Goal: Task Accomplishment & Management: Use online tool/utility

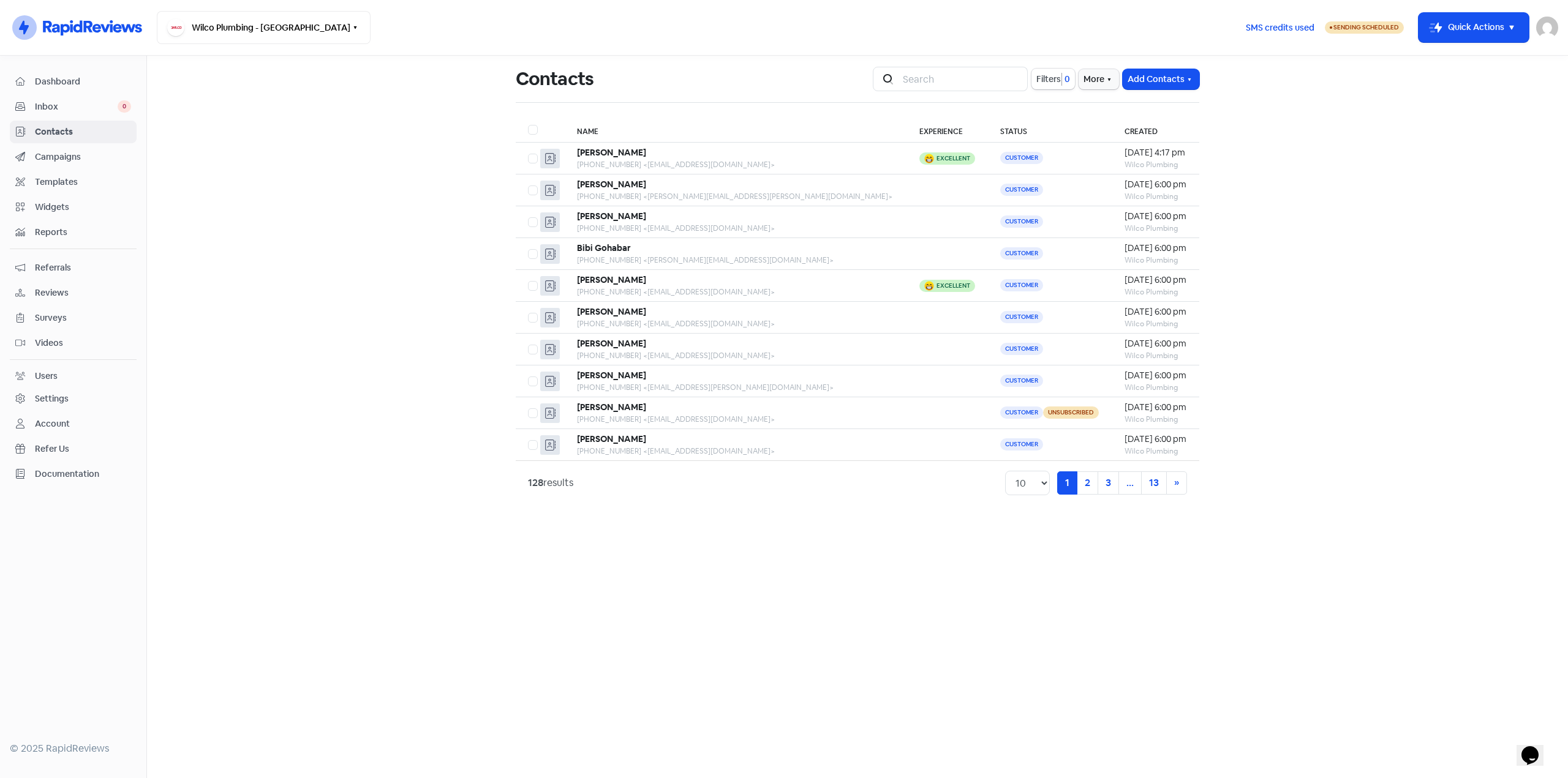
click at [281, 247] on main "Contacts Icon For Search Filters 0 More Add Contacts Name Experience Status Cre…" at bounding box center [857, 417] width 1421 height 723
drag, startPoint x: 1318, startPoint y: 276, endPoint x: 1333, endPoint y: 261, distance: 21.2
click at [1321, 273] on main "Contacts Icon For Search Filters 0 More Add Contacts Name Experience Status Cre…" at bounding box center [857, 417] width 1421 height 723
click at [717, 158] on div "[PERSON_NAME]" at bounding box center [736, 153] width 318 height 13
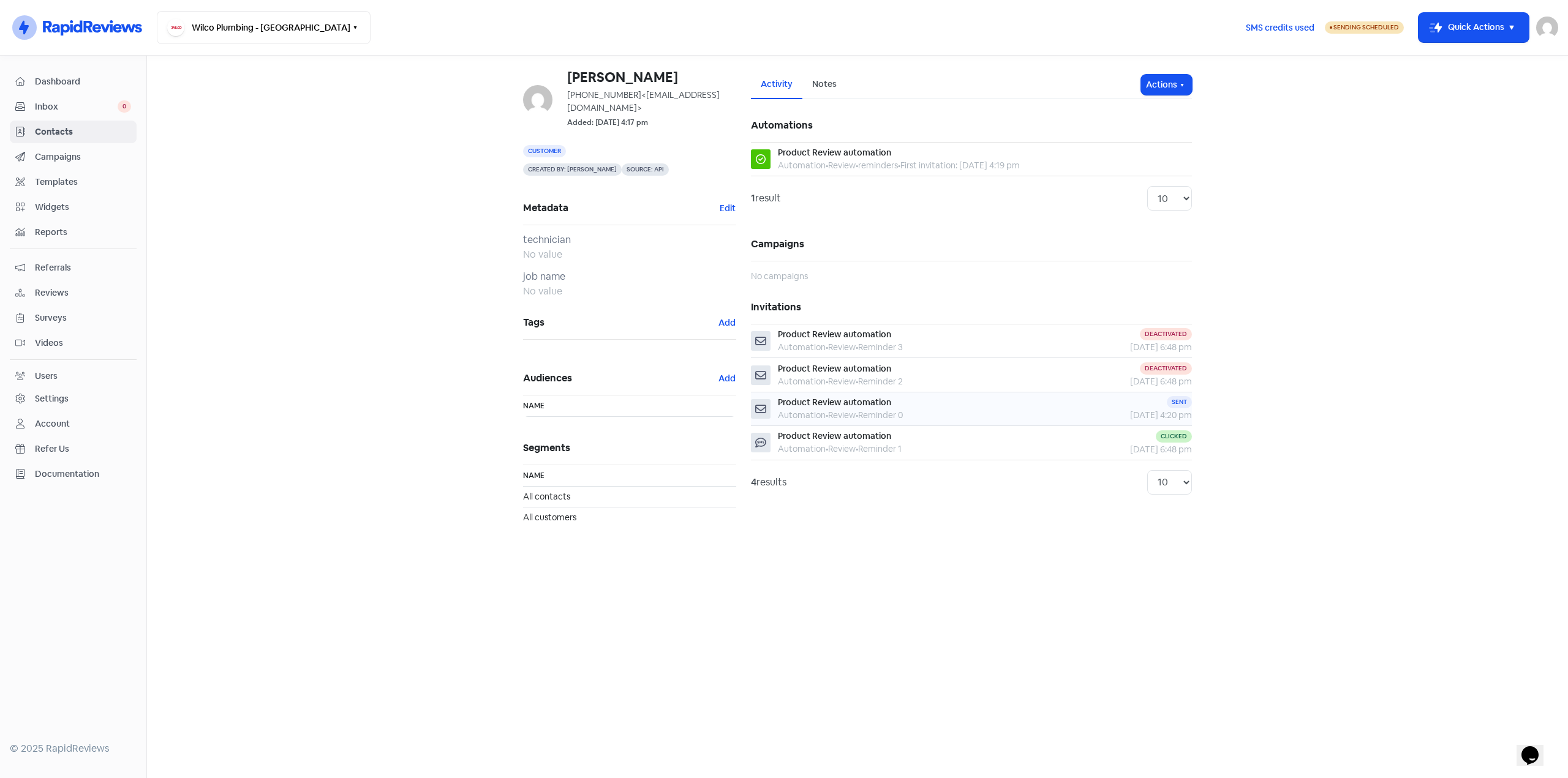
click at [966, 411] on div "Product Review automation Automation • Review • Reminder 0" at bounding box center [899, 409] width 296 height 25
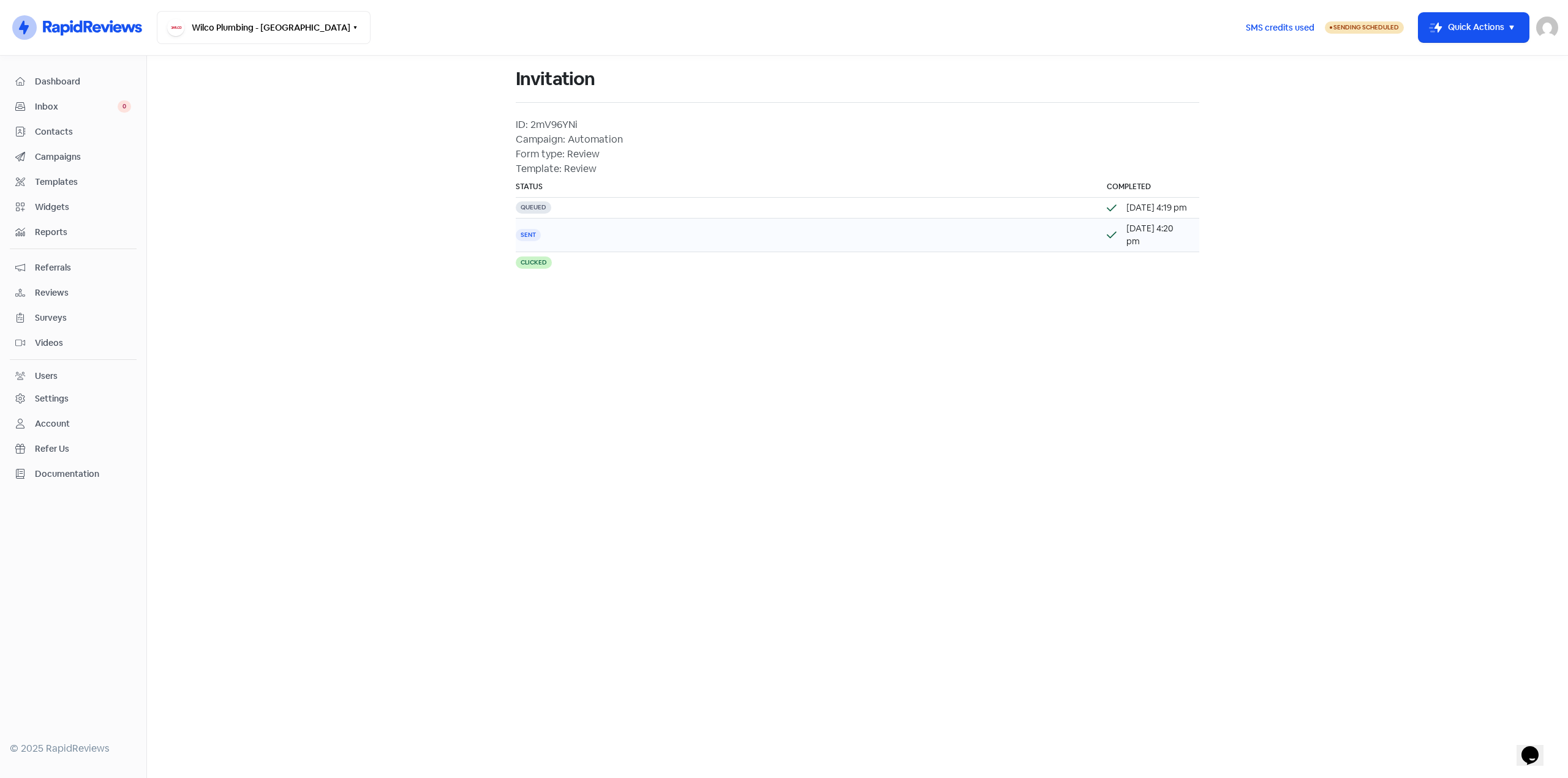
click at [739, 239] on td "Sent" at bounding box center [805, 235] width 579 height 33
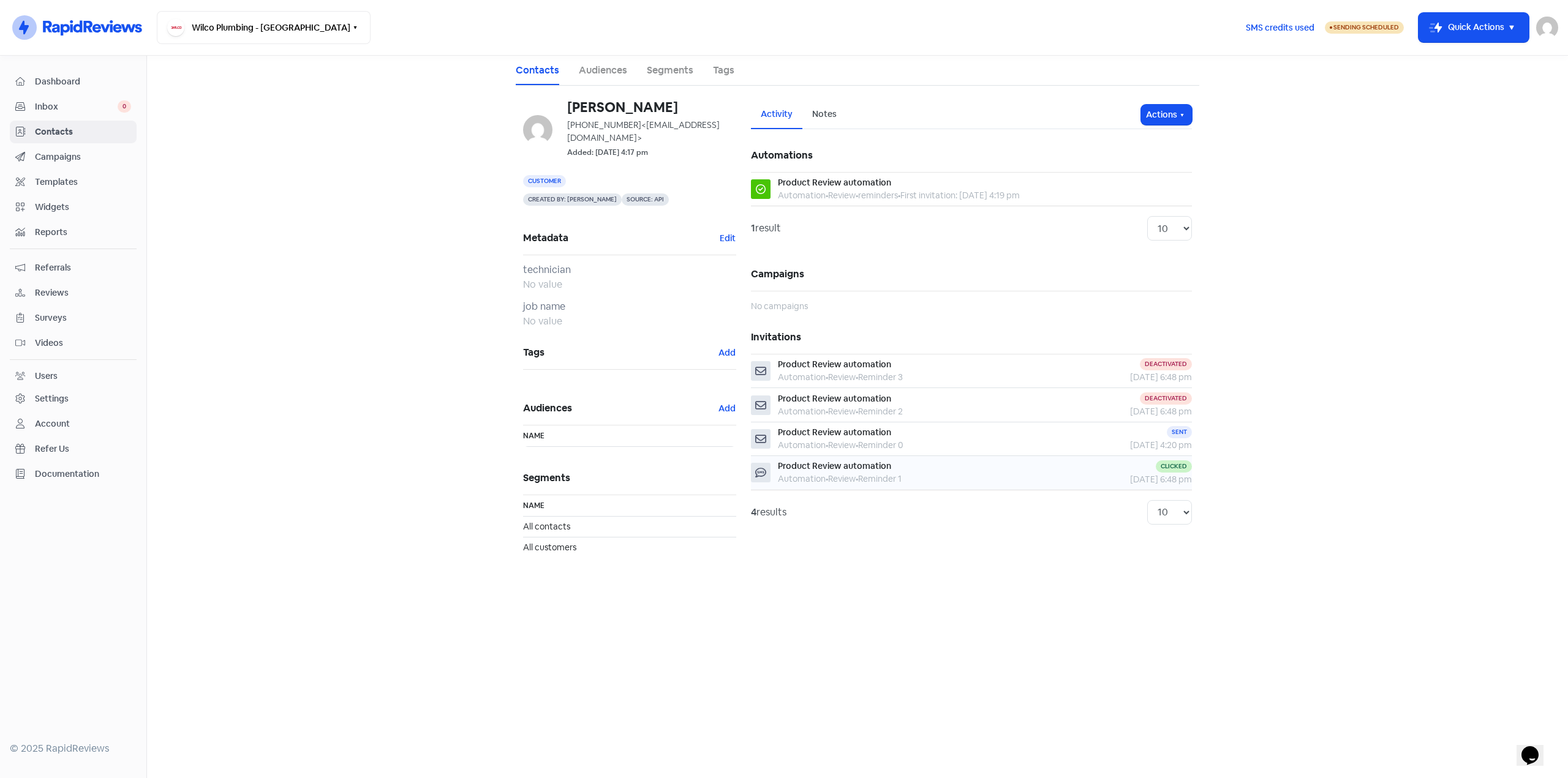
click at [850, 479] on div "Automation • Review • Reminder 1" at bounding box center [839, 479] width 124 height 13
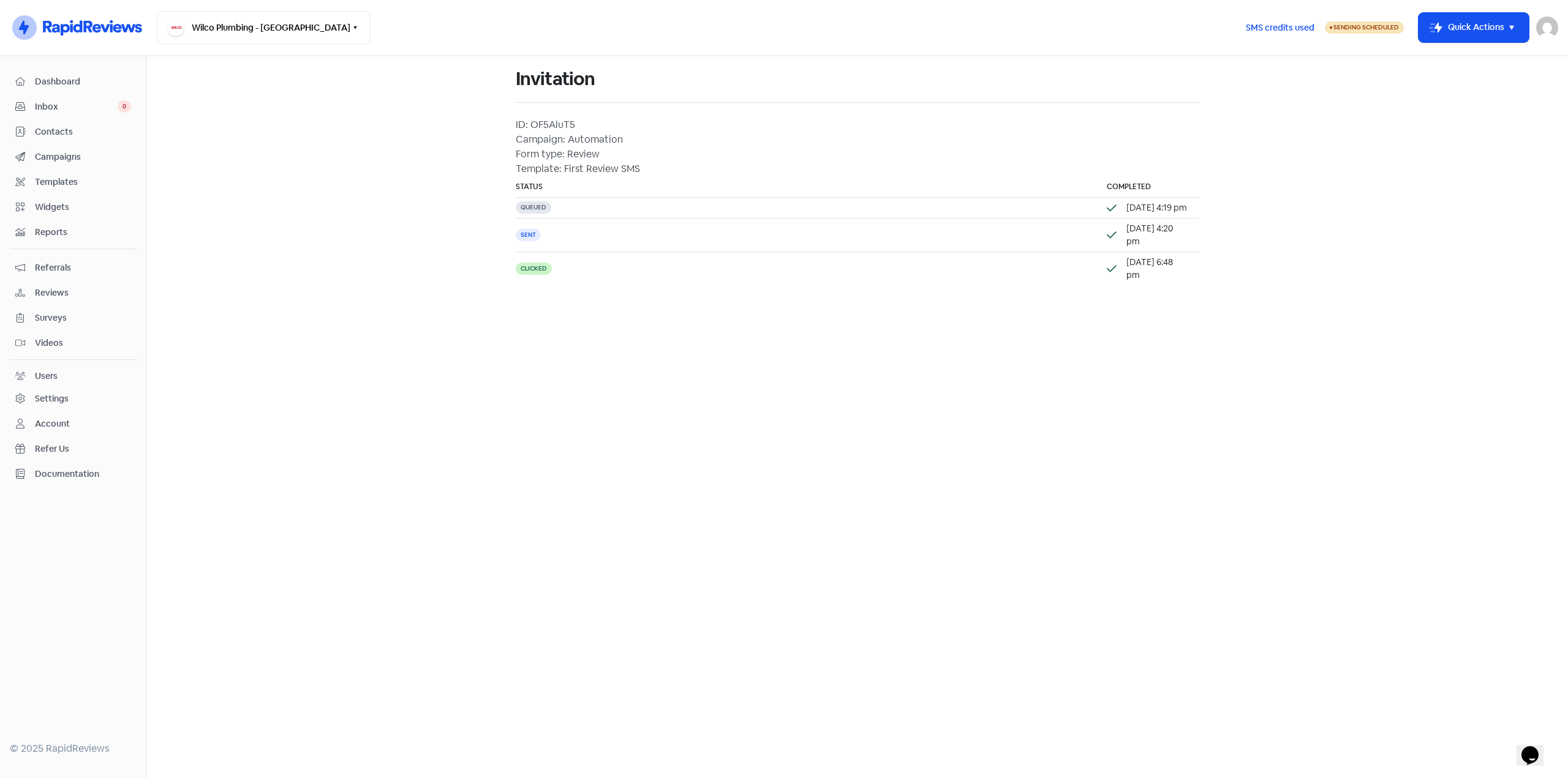
drag, startPoint x: 737, startPoint y: 359, endPoint x: 729, endPoint y: 358, distance: 8.1
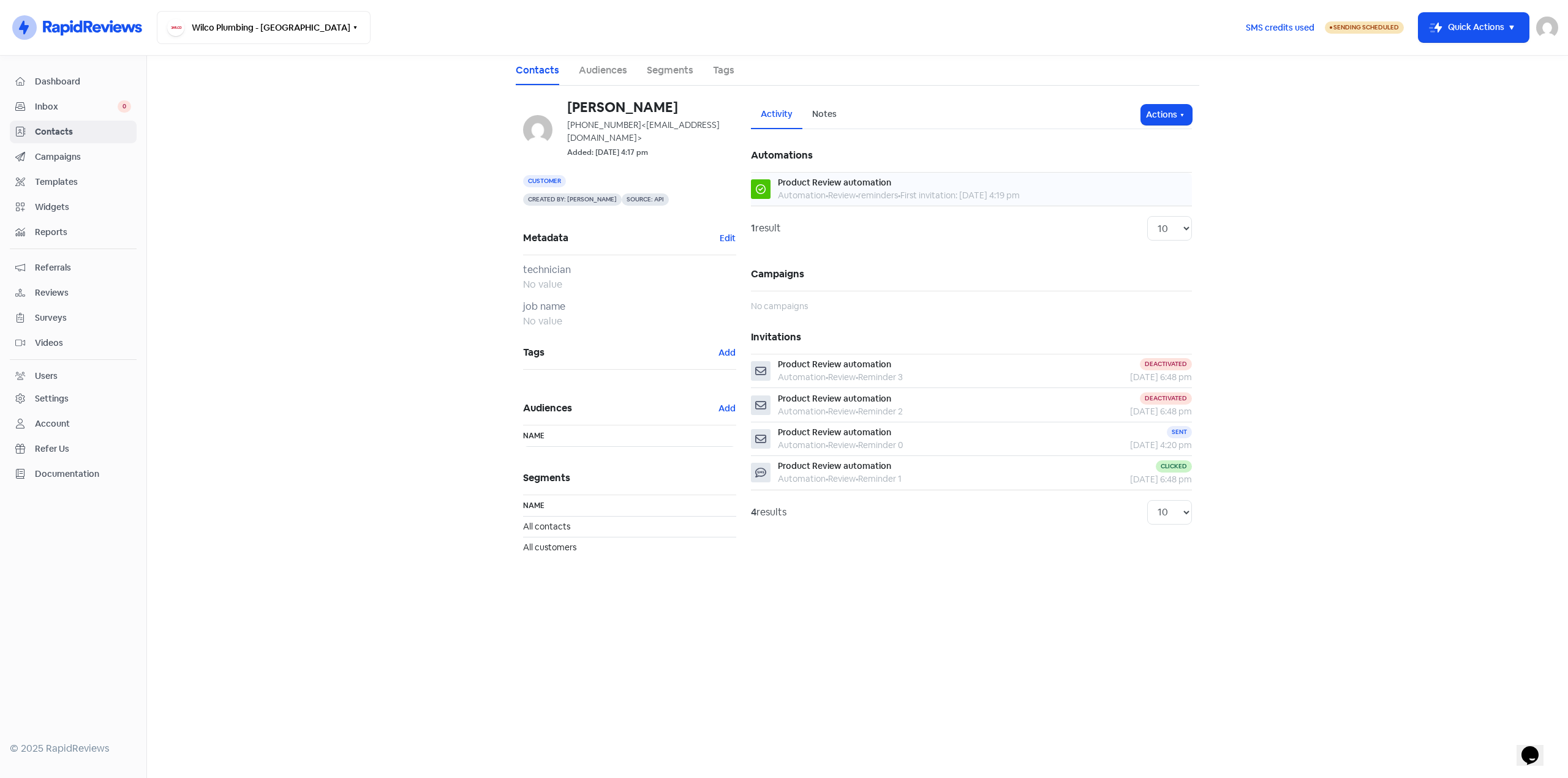
click at [833, 186] on div "Product Review automation" at bounding box center [834, 182] width 113 height 13
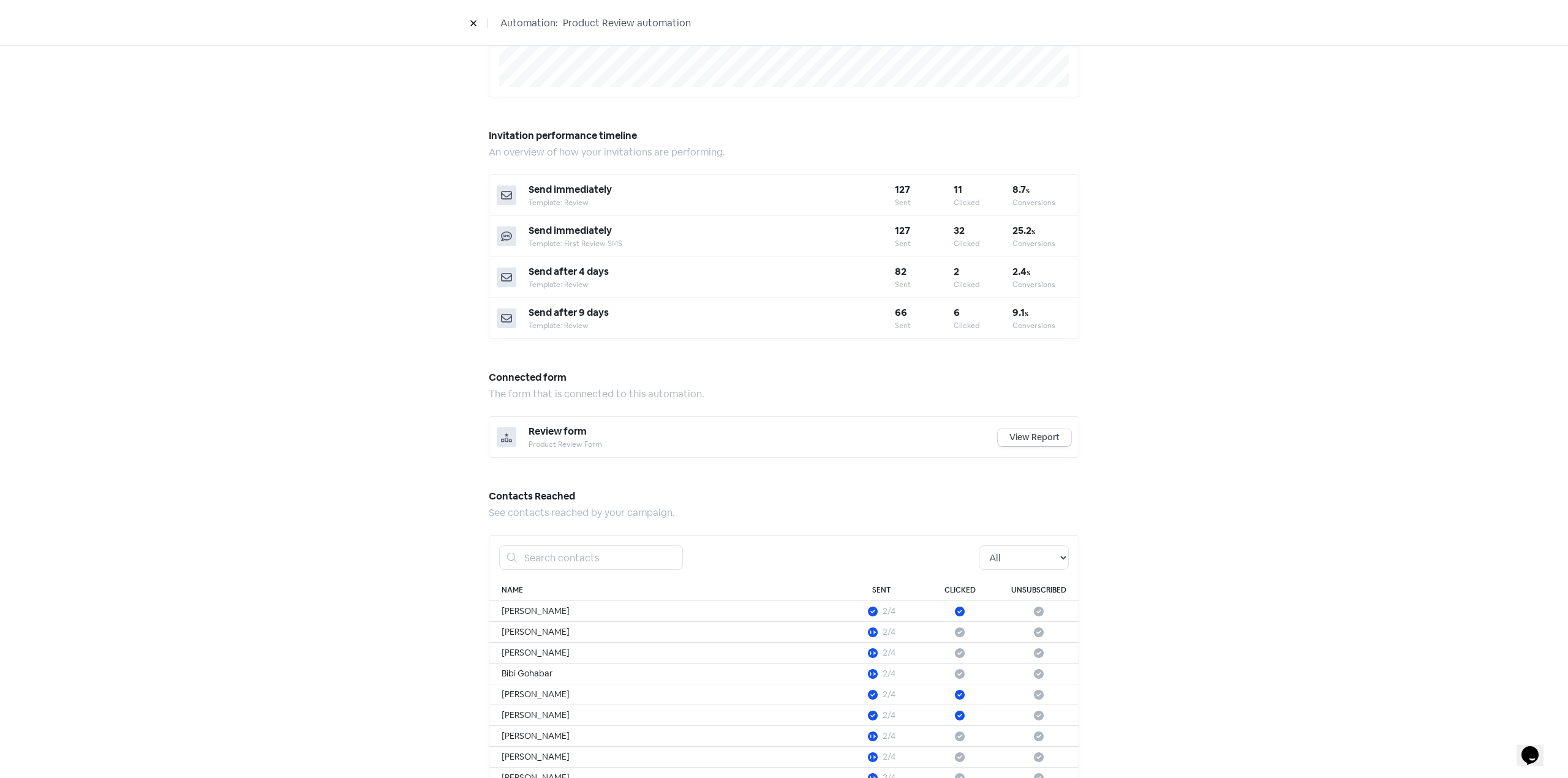
scroll to position [367, 0]
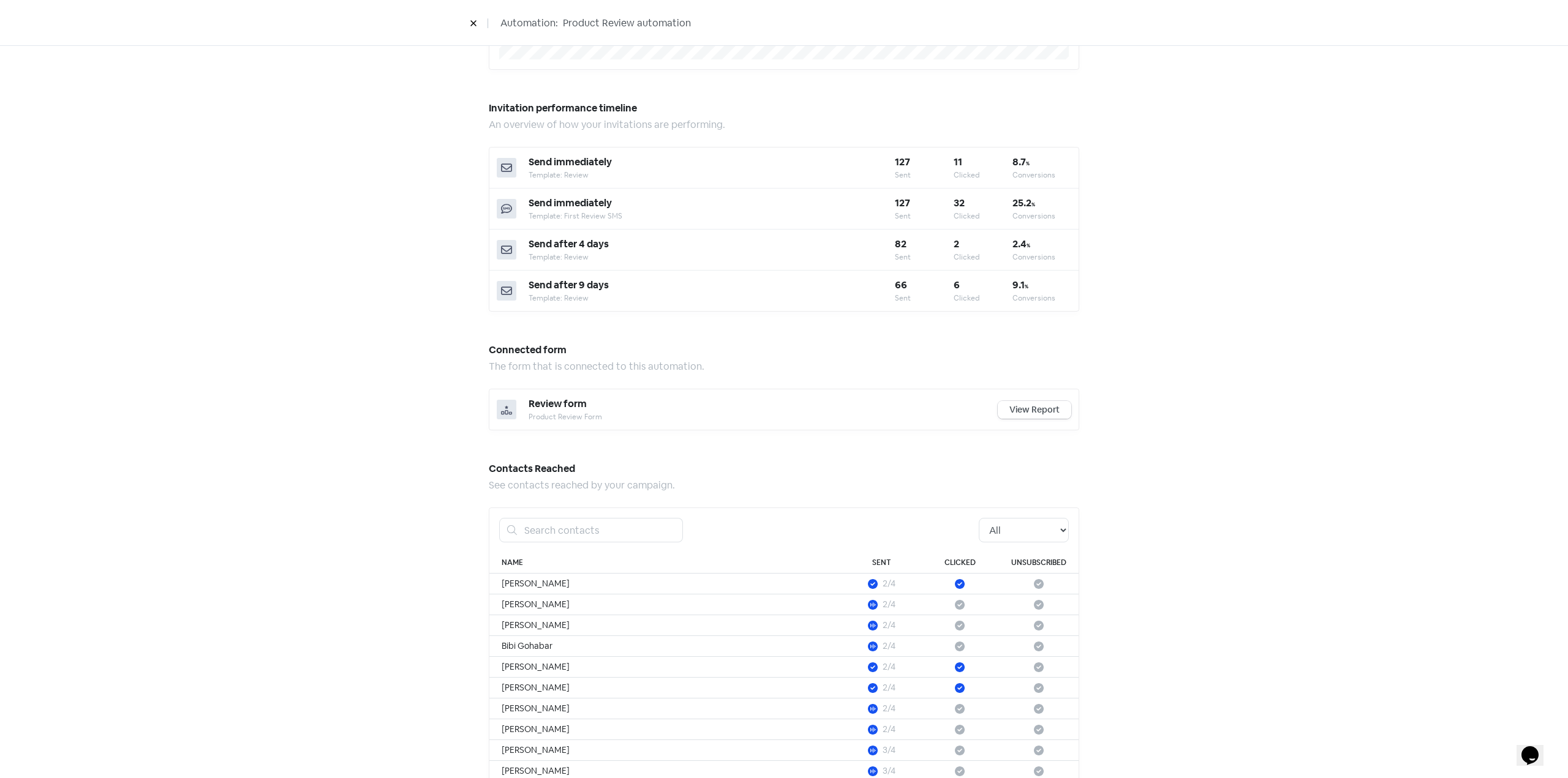
click at [1013, 402] on link "View Report" at bounding box center [1034, 410] width 74 height 17
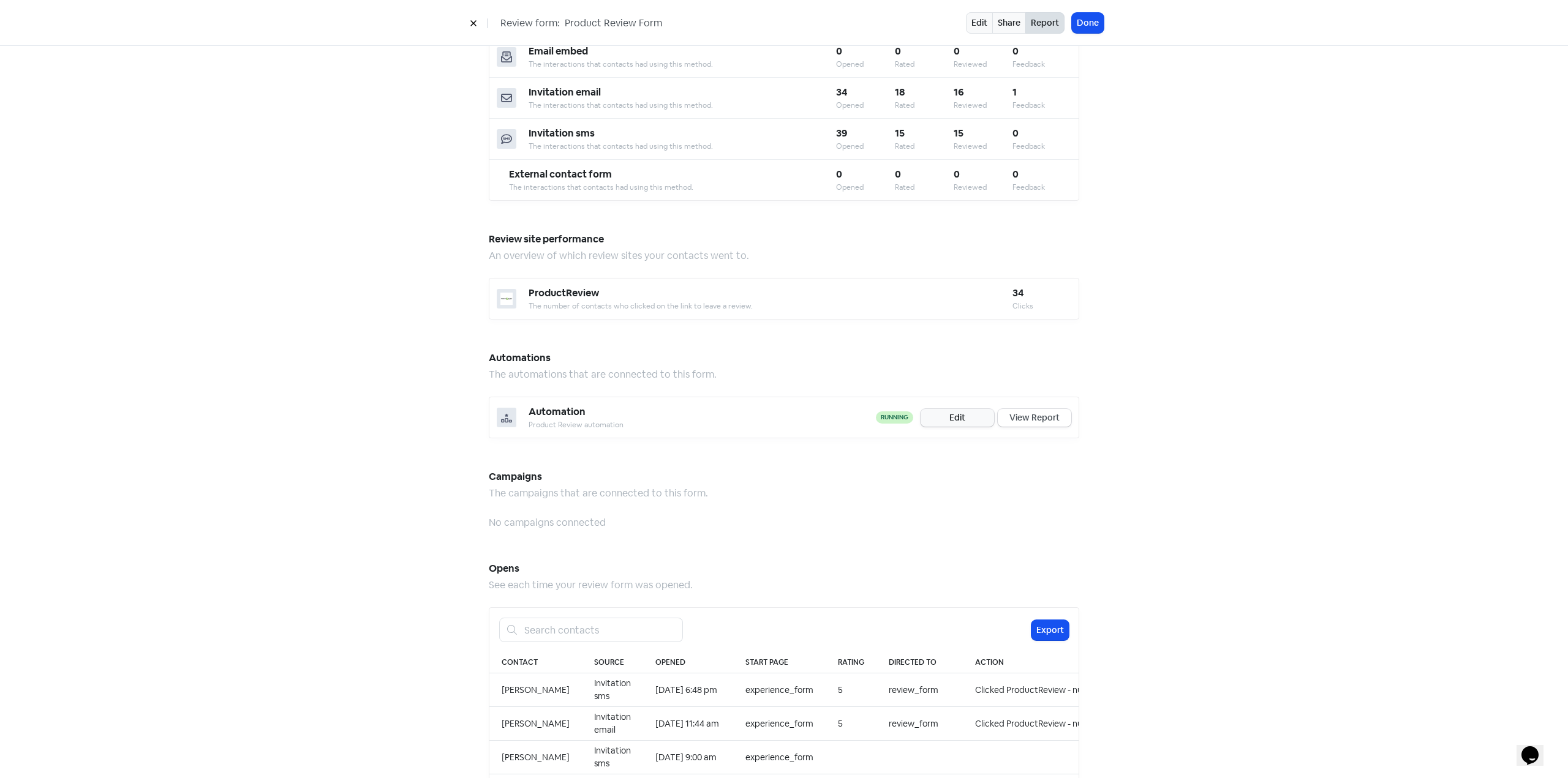
scroll to position [612, 0]
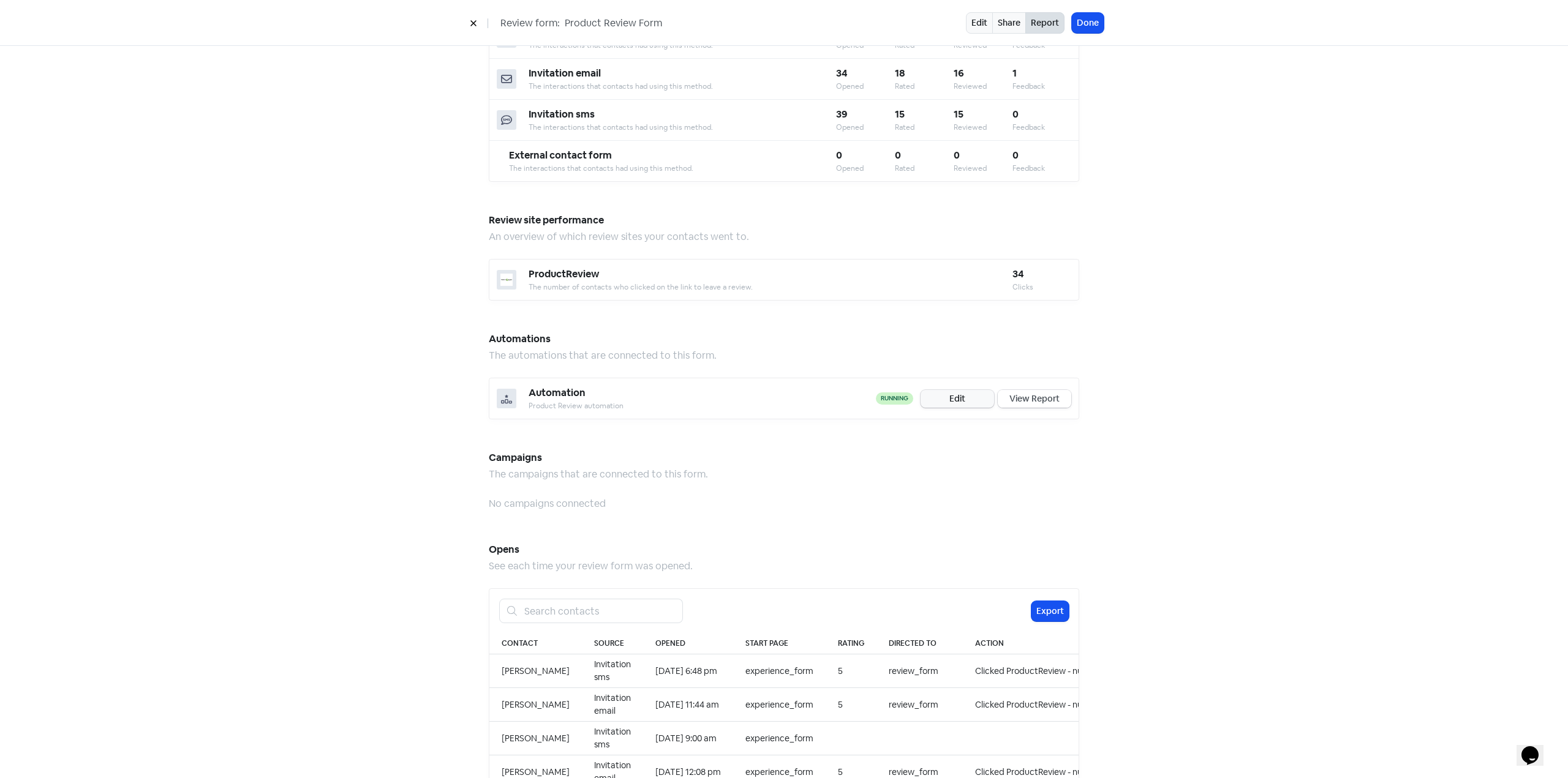
click at [1027, 390] on link "View Report" at bounding box center [1034, 399] width 74 height 17
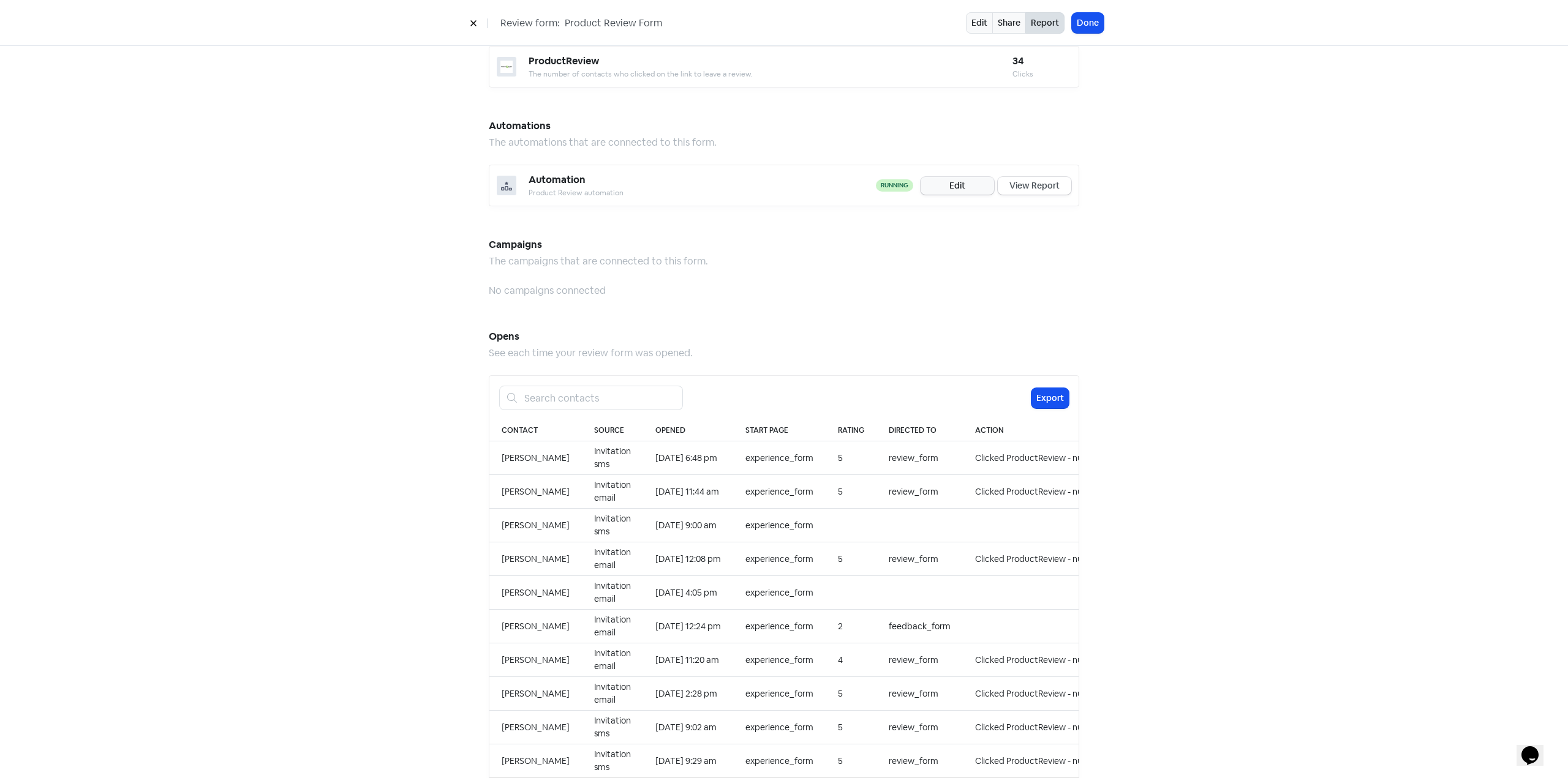
scroll to position [856, 0]
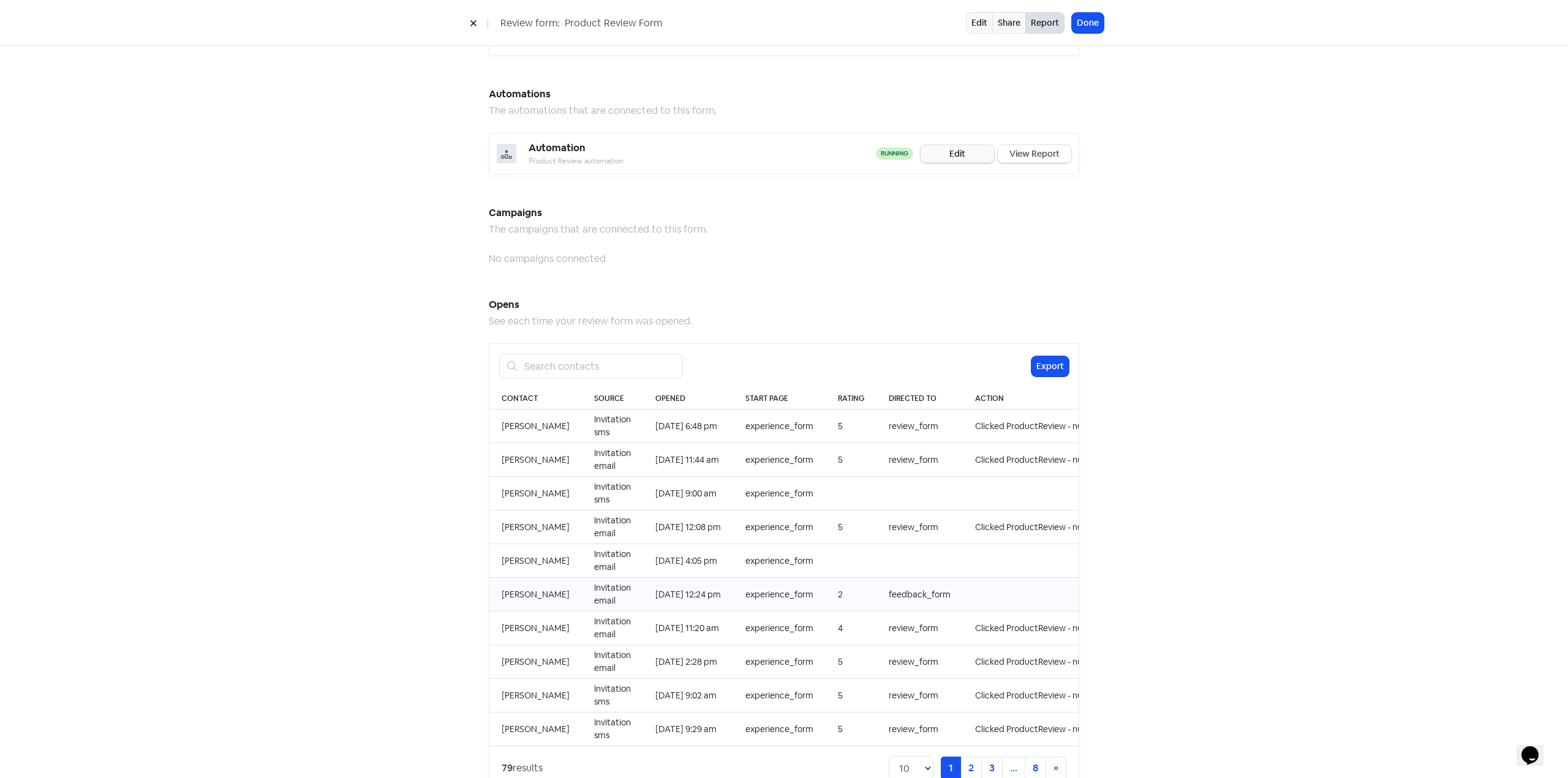
click at [534, 584] on td "[PERSON_NAME]" at bounding box center [535, 594] width 93 height 33
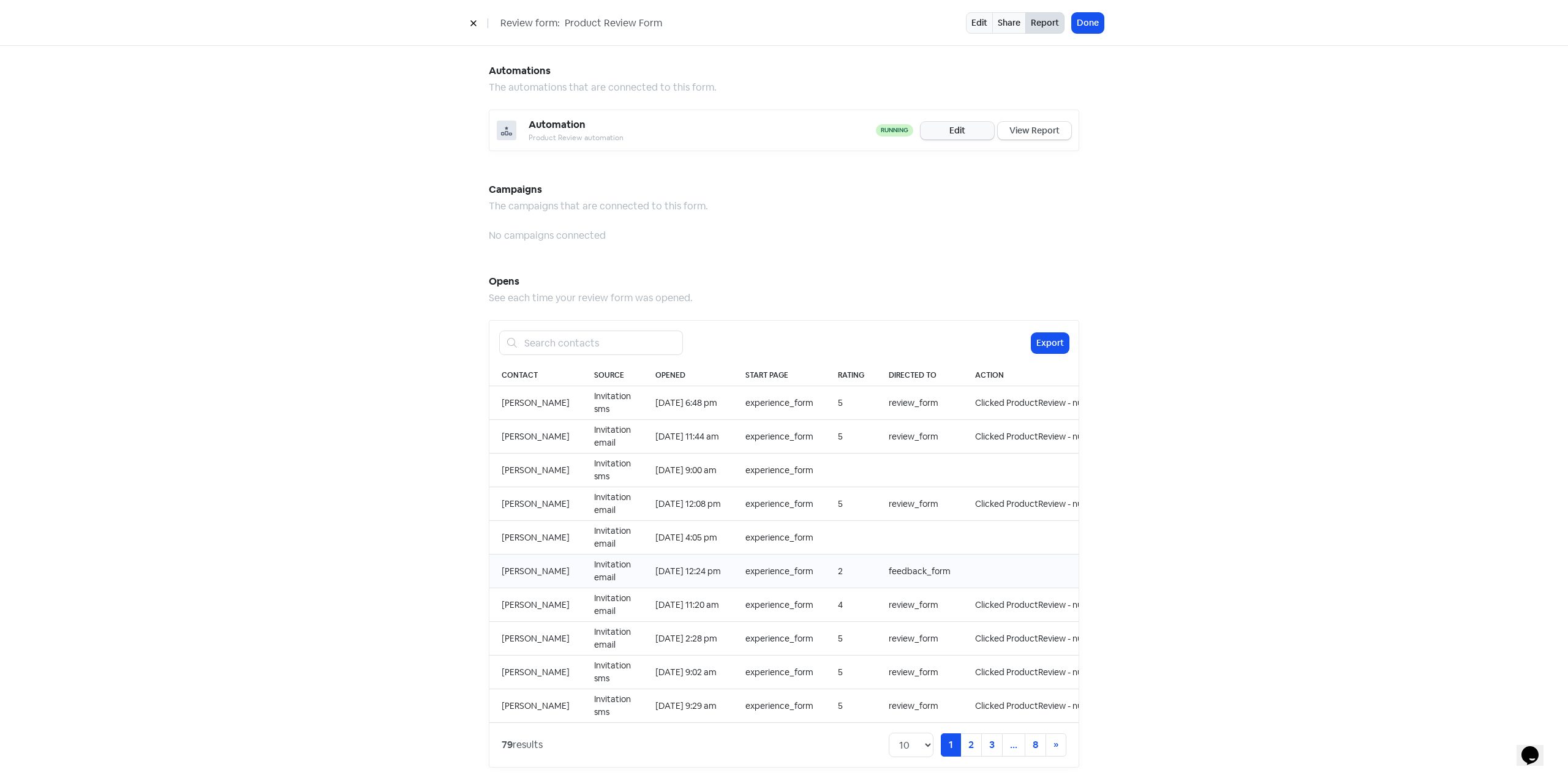
scroll to position [883, 0]
click at [970, 730] on link "2" at bounding box center [970, 742] width 21 height 23
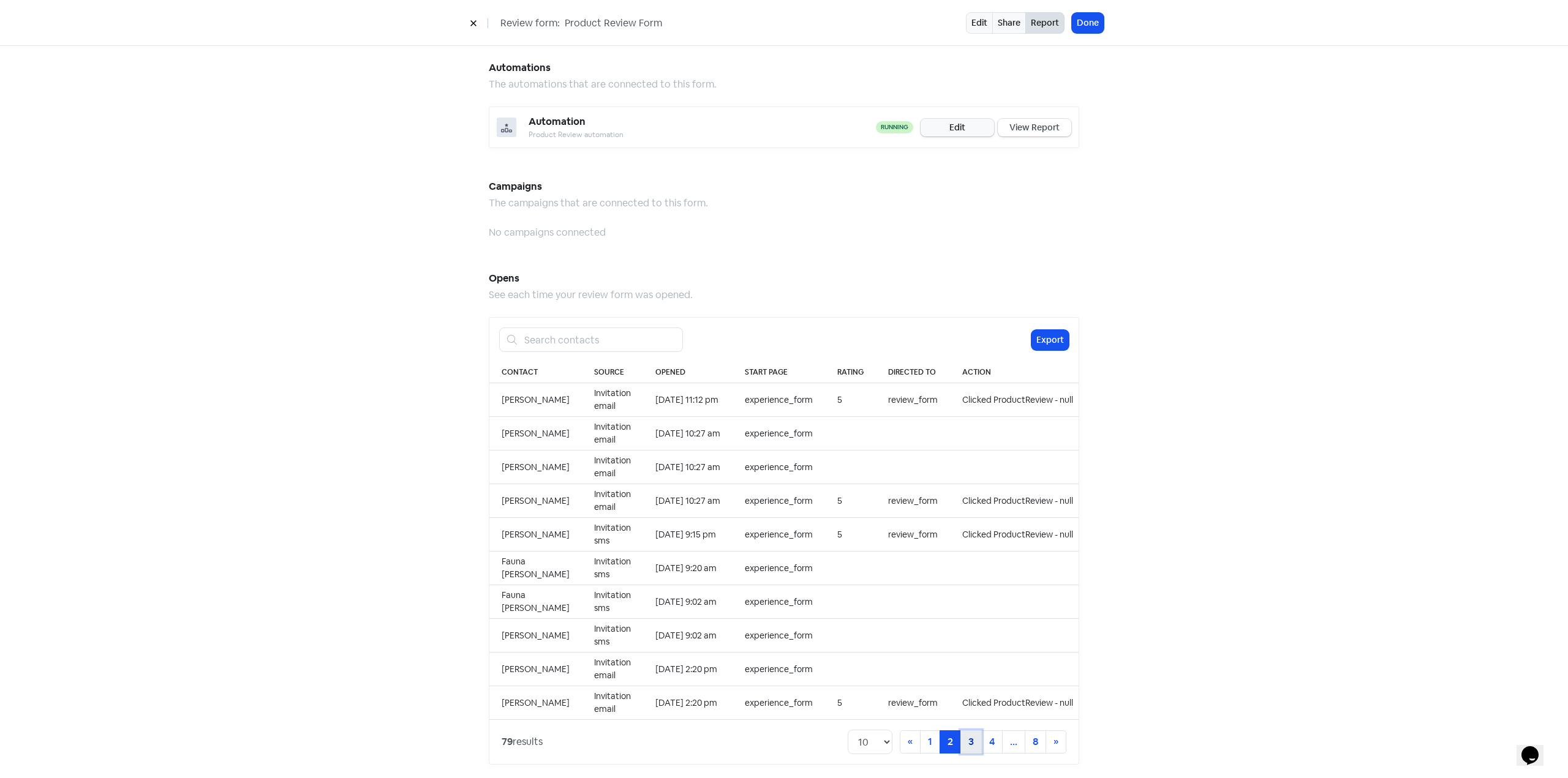
click at [965, 733] on link "3" at bounding box center [970, 742] width 21 height 23
click at [970, 733] on link "4" at bounding box center [970, 742] width 21 height 23
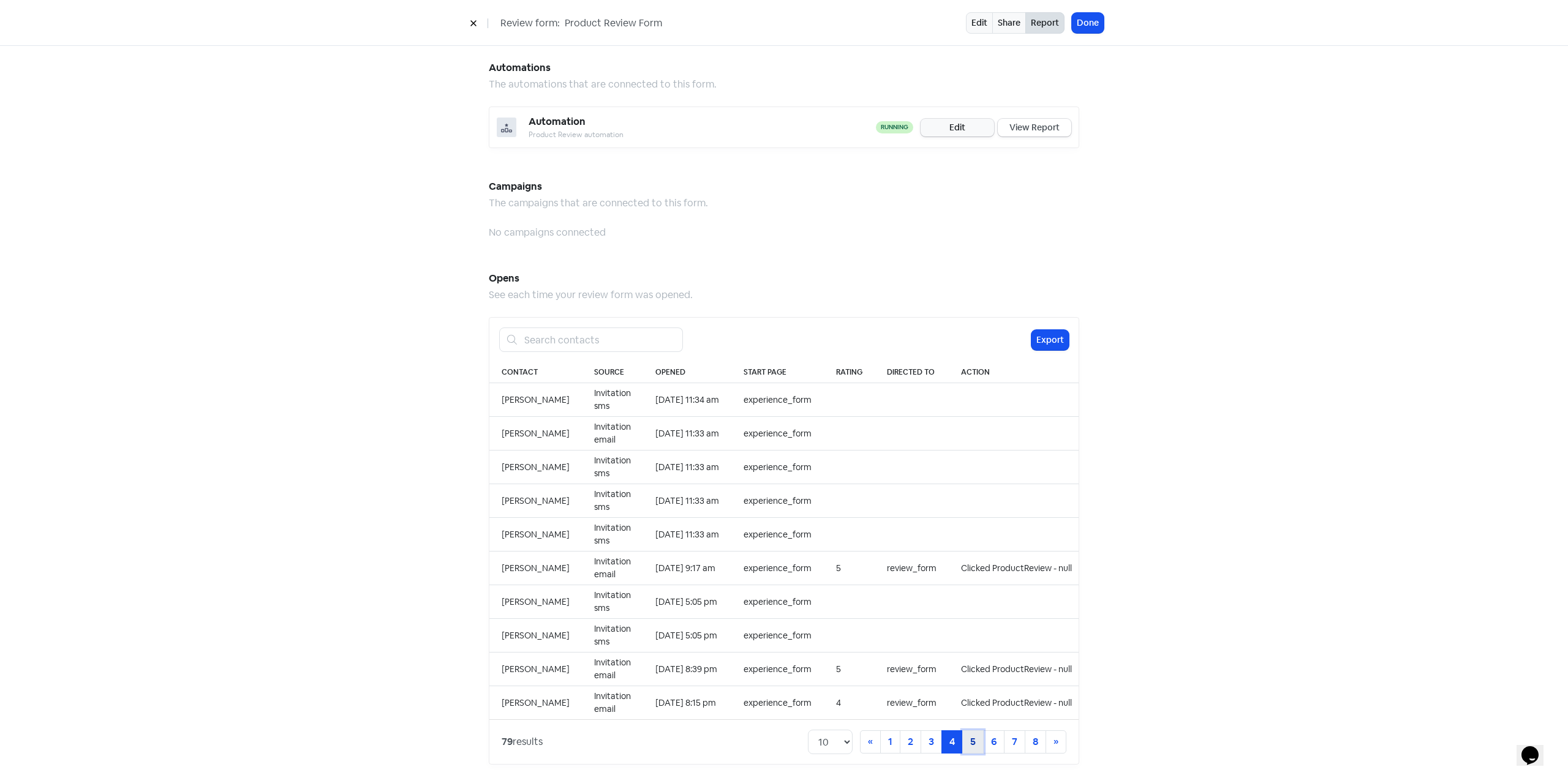
click at [969, 741] on link "5" at bounding box center [973, 742] width 21 height 23
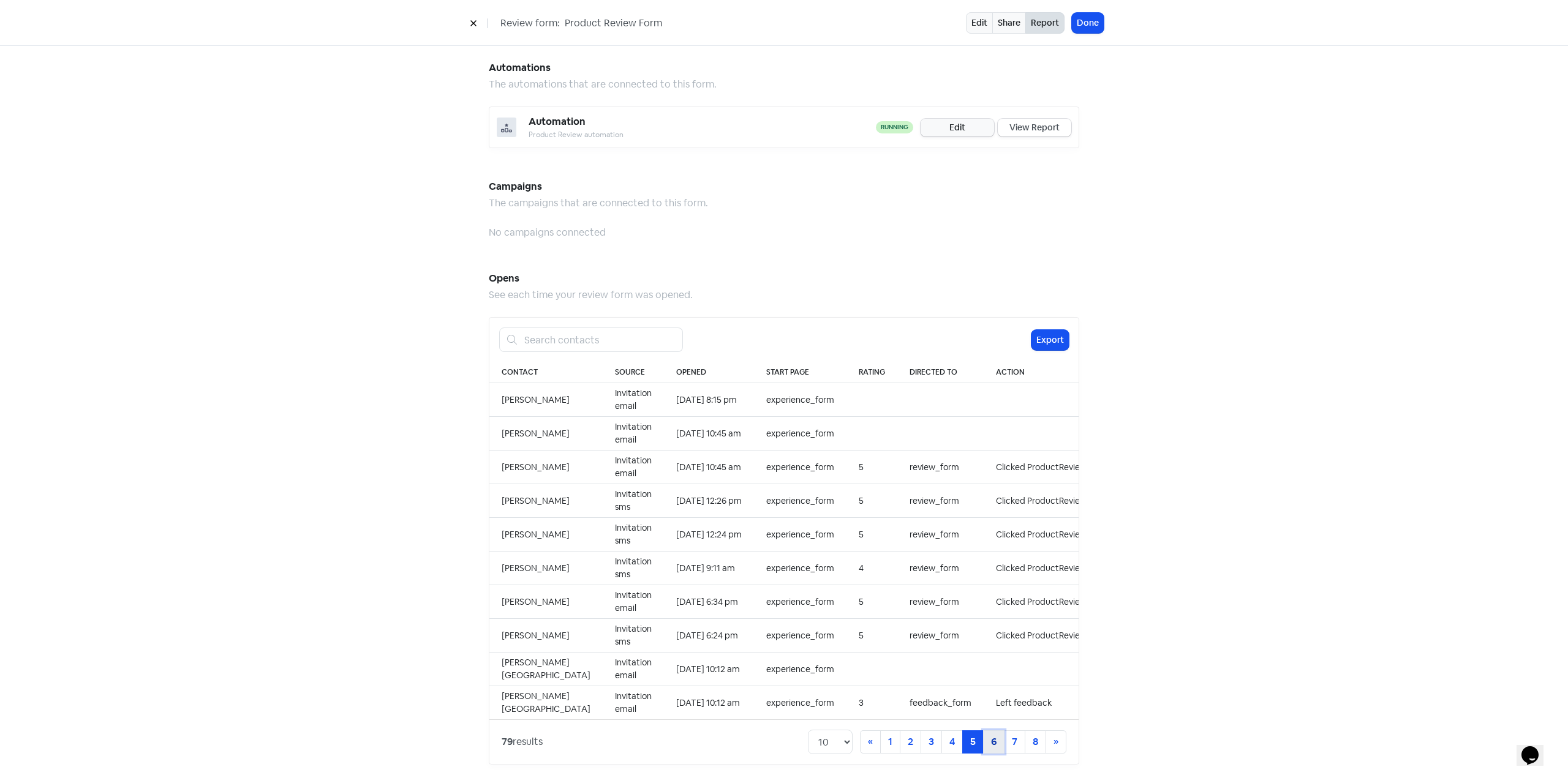
click at [983, 732] on link "6" at bounding box center [993, 742] width 21 height 23
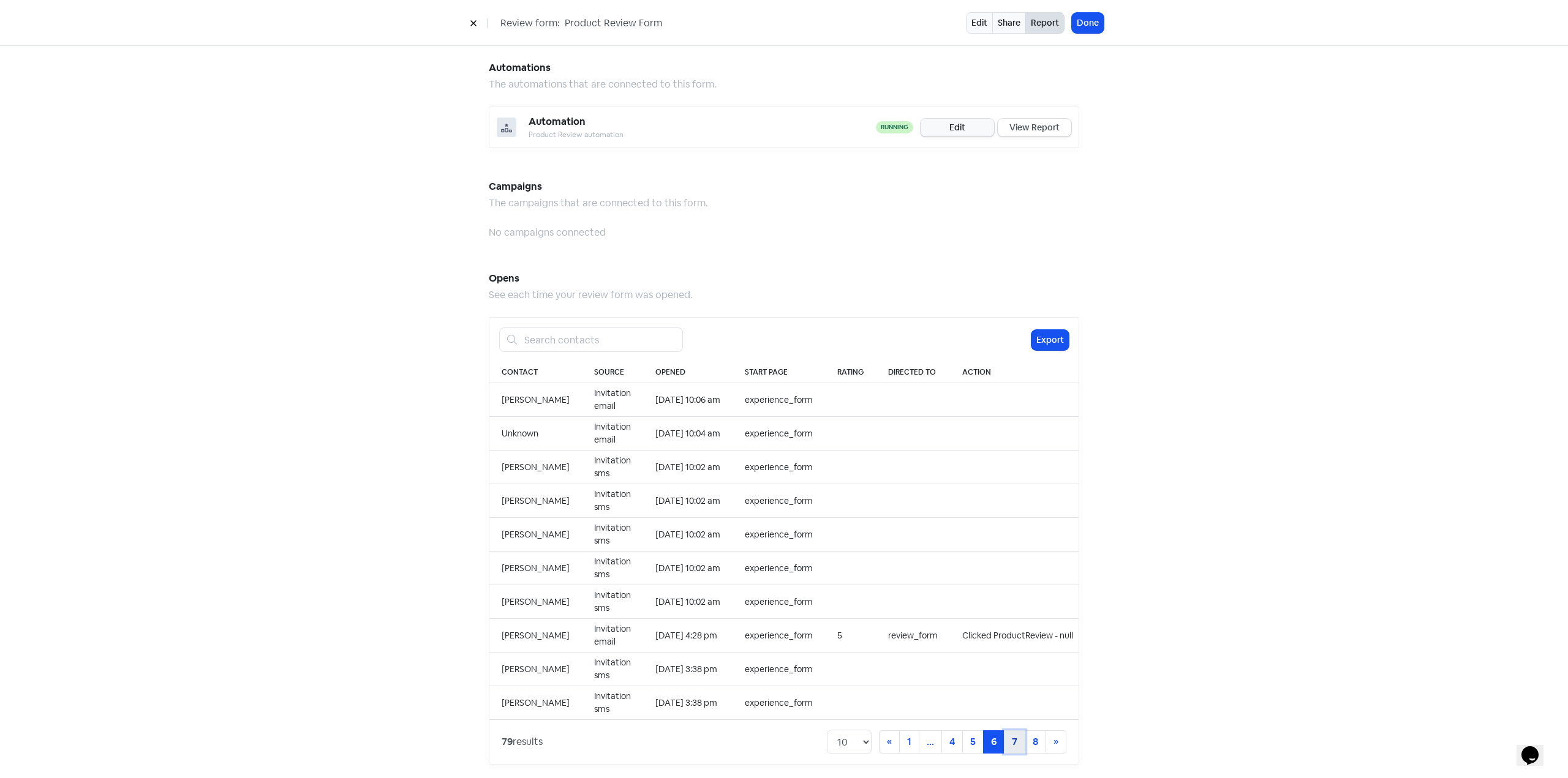
click at [1016, 731] on link "7" at bounding box center [1014, 742] width 21 height 23
click at [1026, 741] on link "8" at bounding box center [1034, 742] width 21 height 23
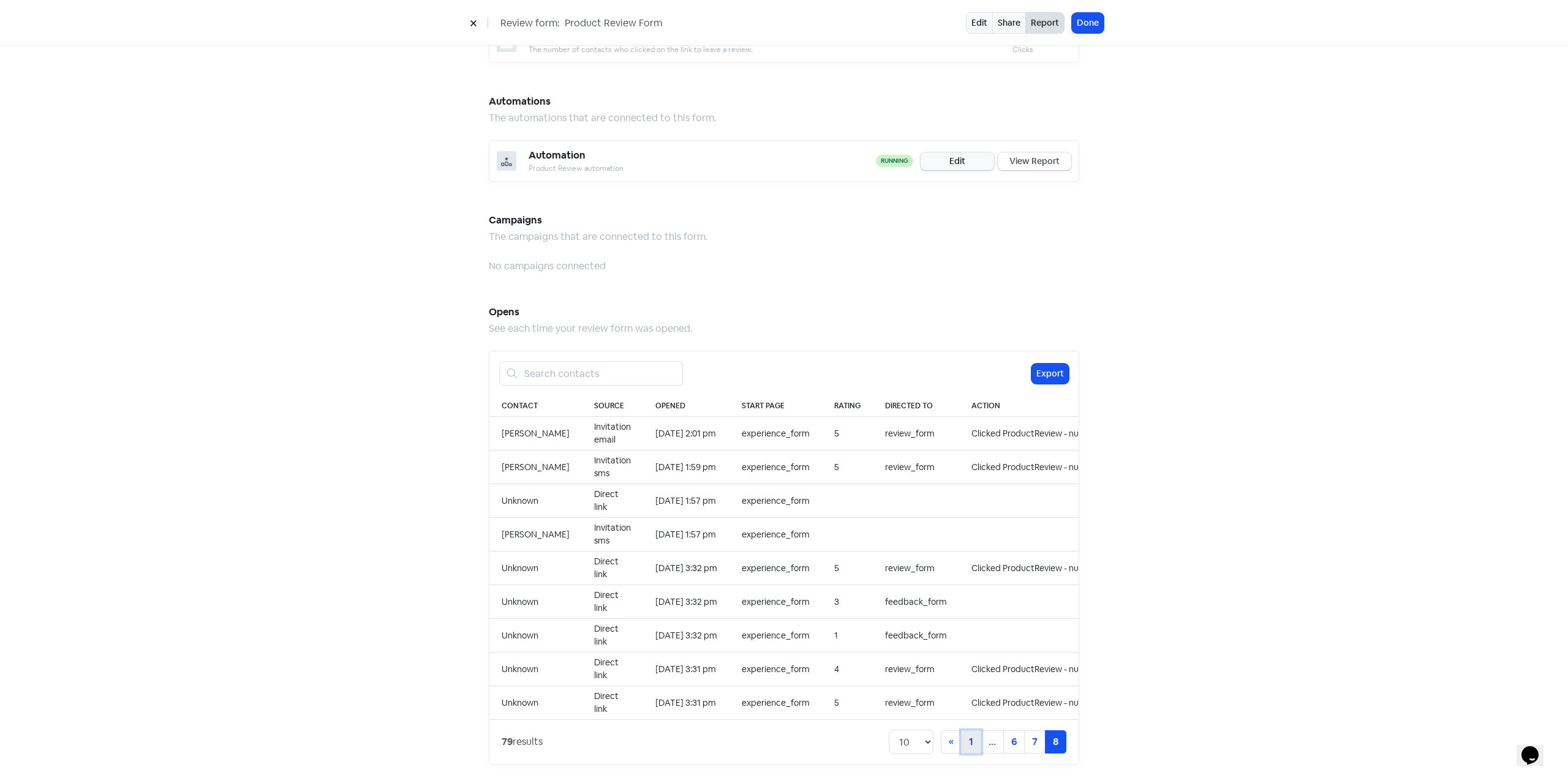
click at [965, 732] on link "1" at bounding box center [970, 742] width 20 height 23
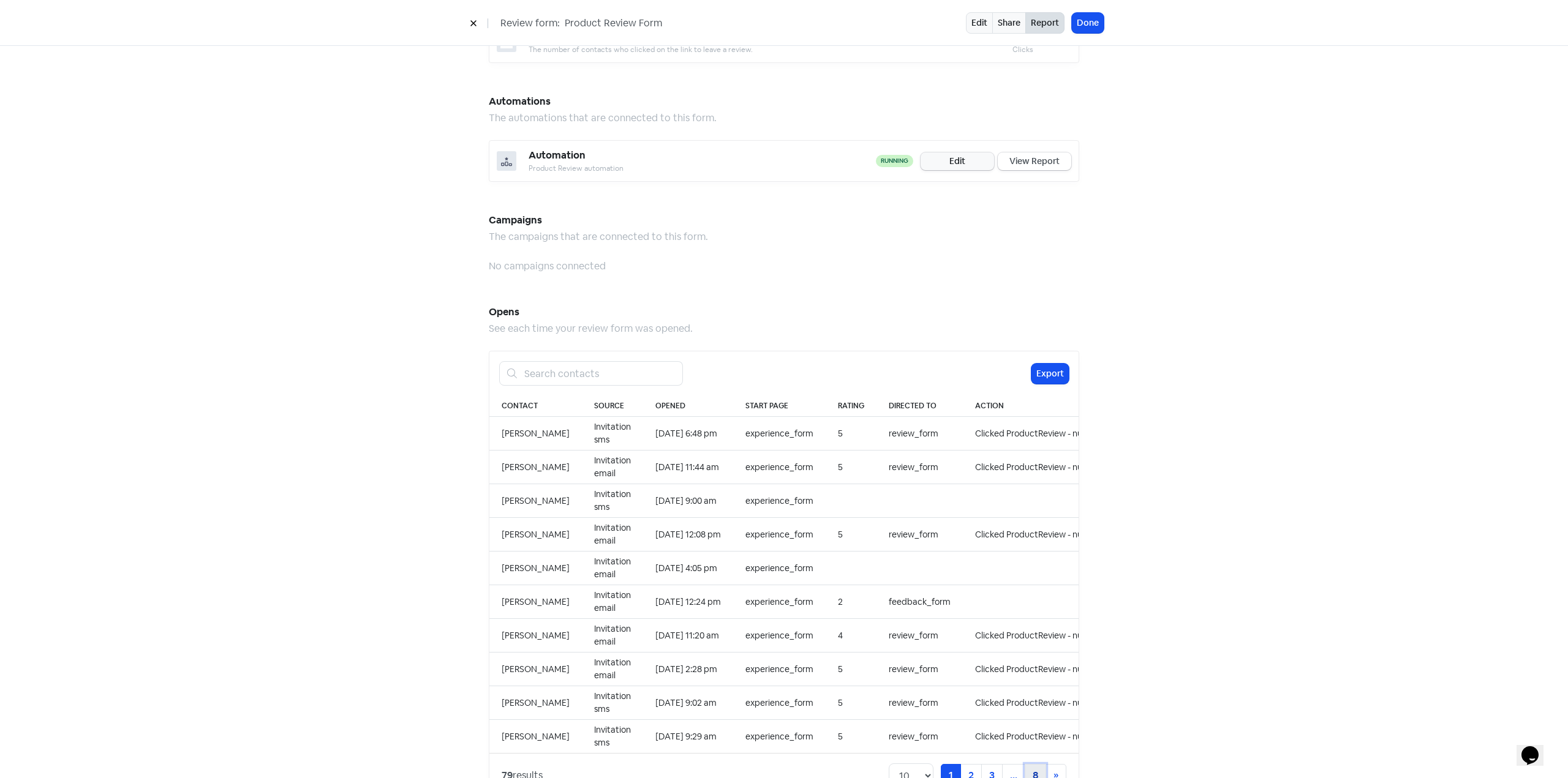
click at [1034, 764] on link "8" at bounding box center [1034, 775] width 21 height 23
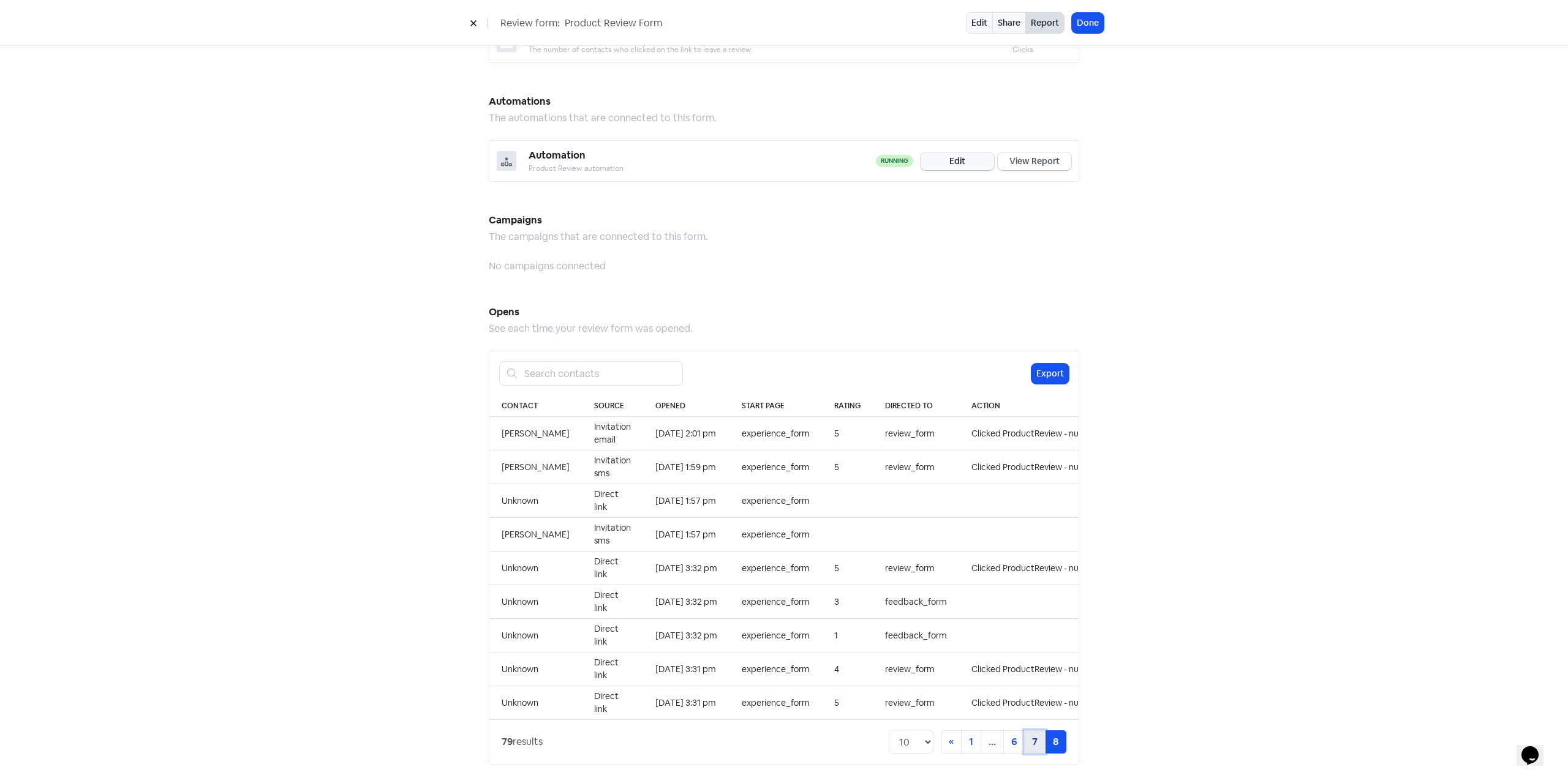
click at [1027, 734] on link "7" at bounding box center [1034, 742] width 21 height 23
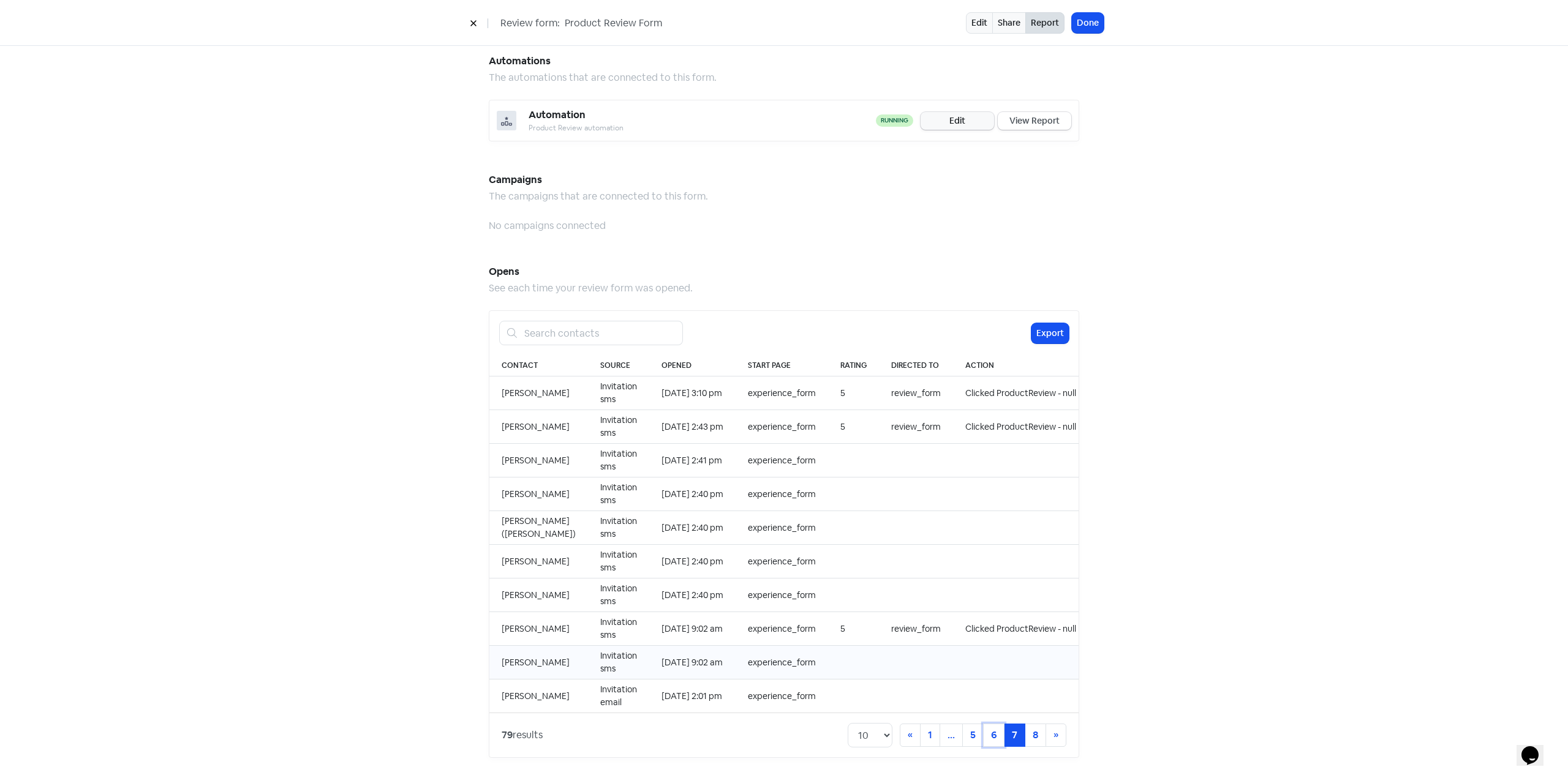
scroll to position [896, 0]
click at [927, 736] on link "1" at bounding box center [929, 730] width 20 height 23
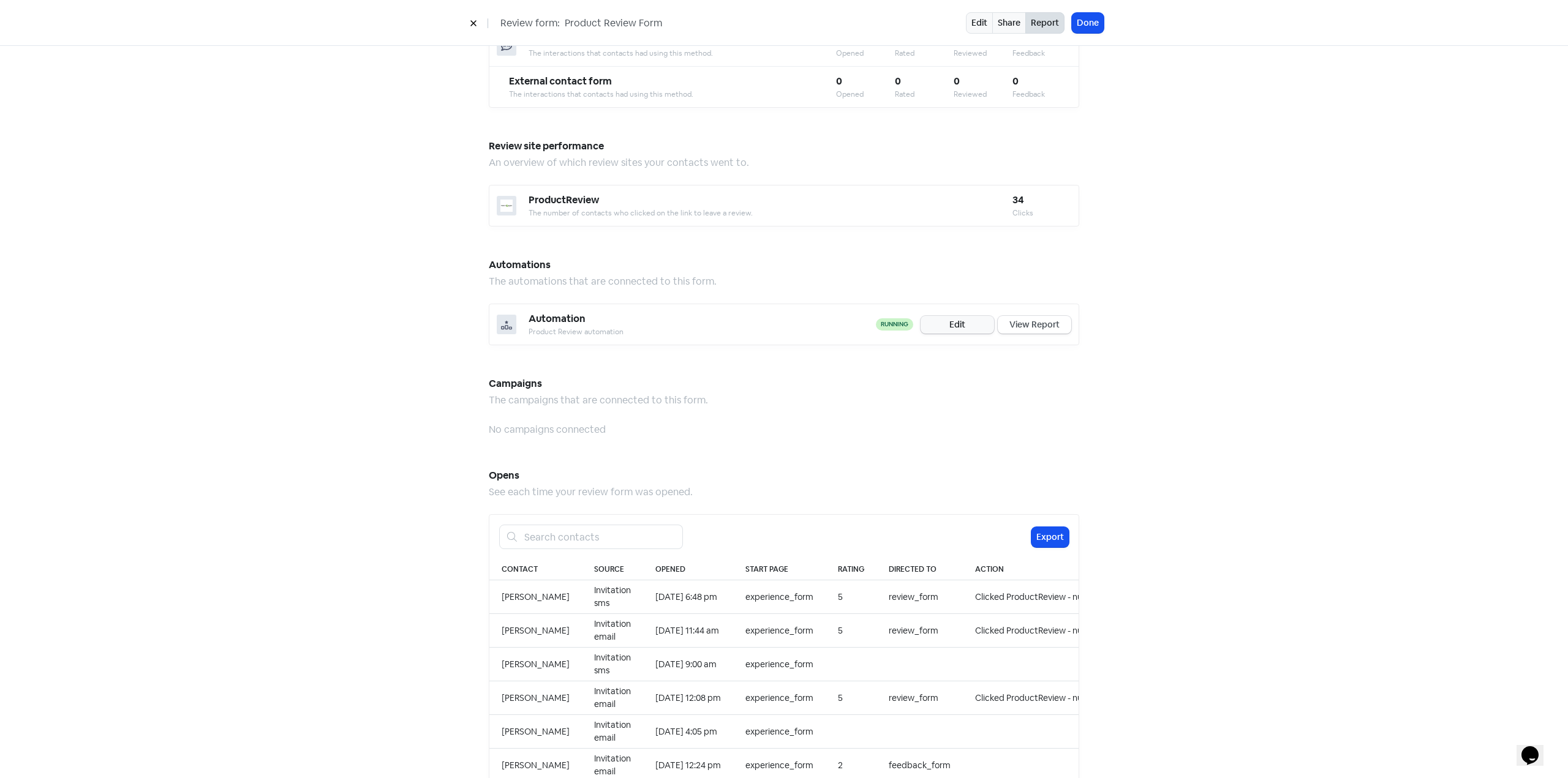
scroll to position [734, 0]
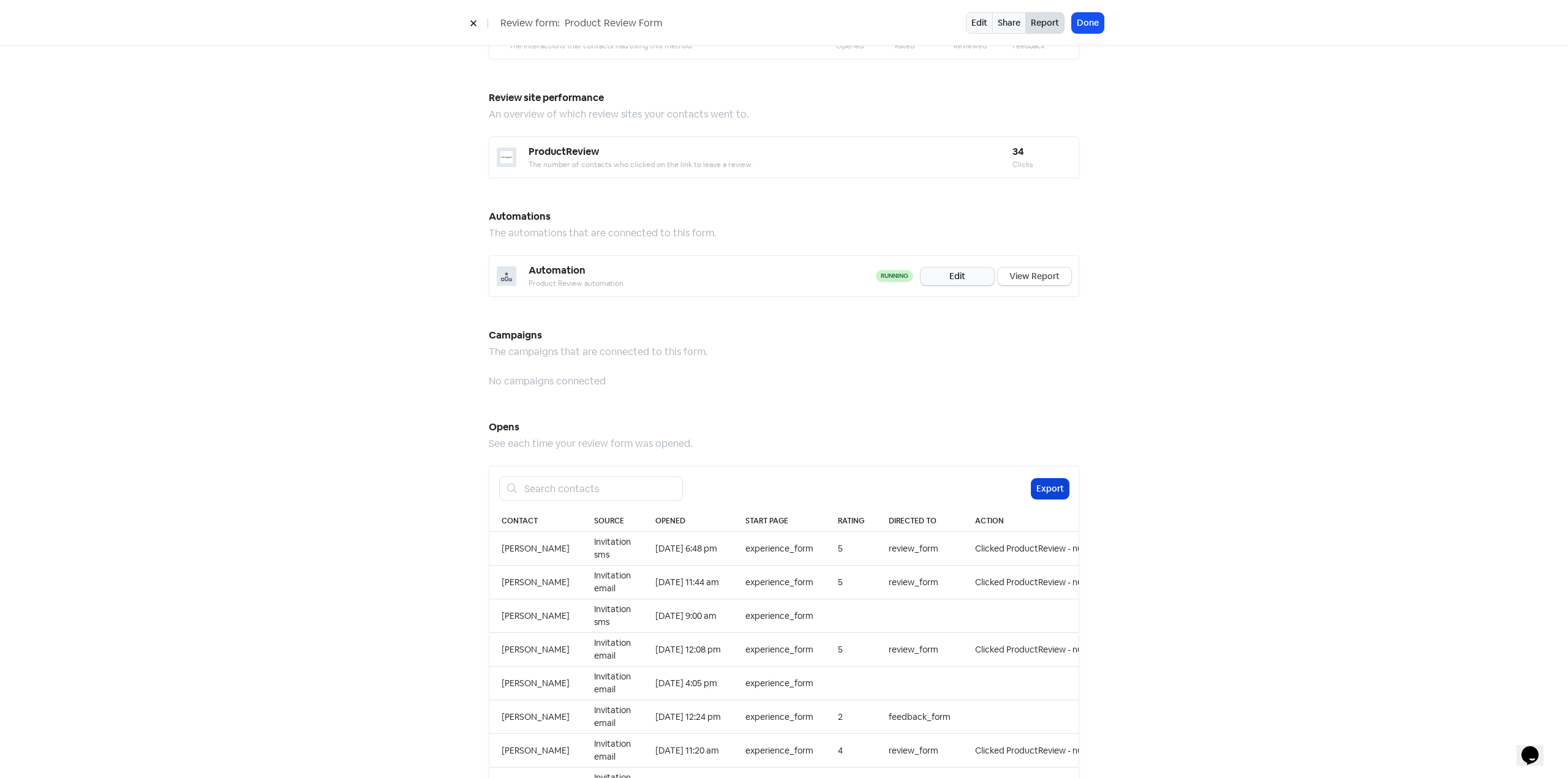
click at [1031, 479] on button "Export" at bounding box center [1050, 488] width 37 height 20
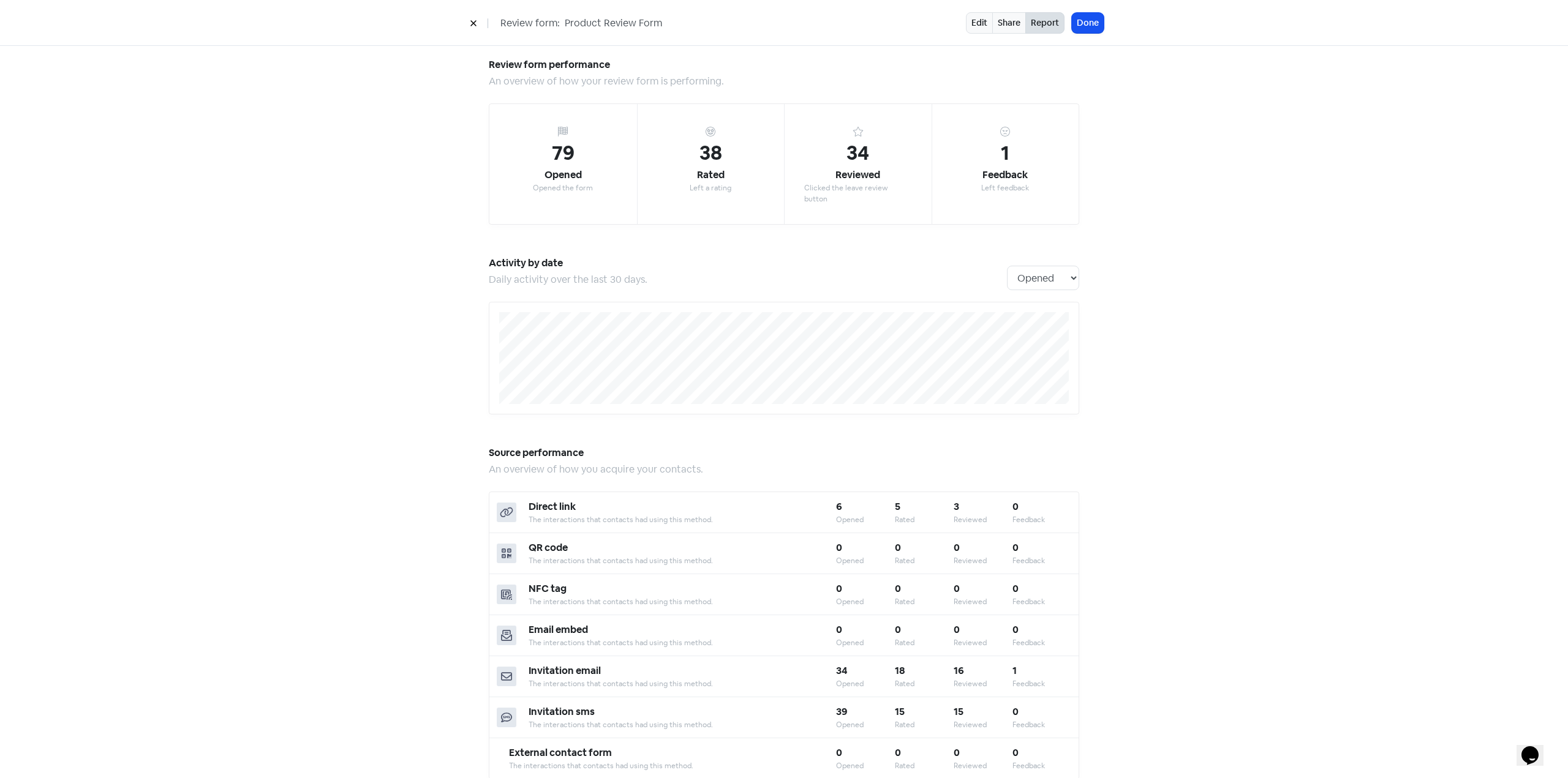
scroll to position [0, 0]
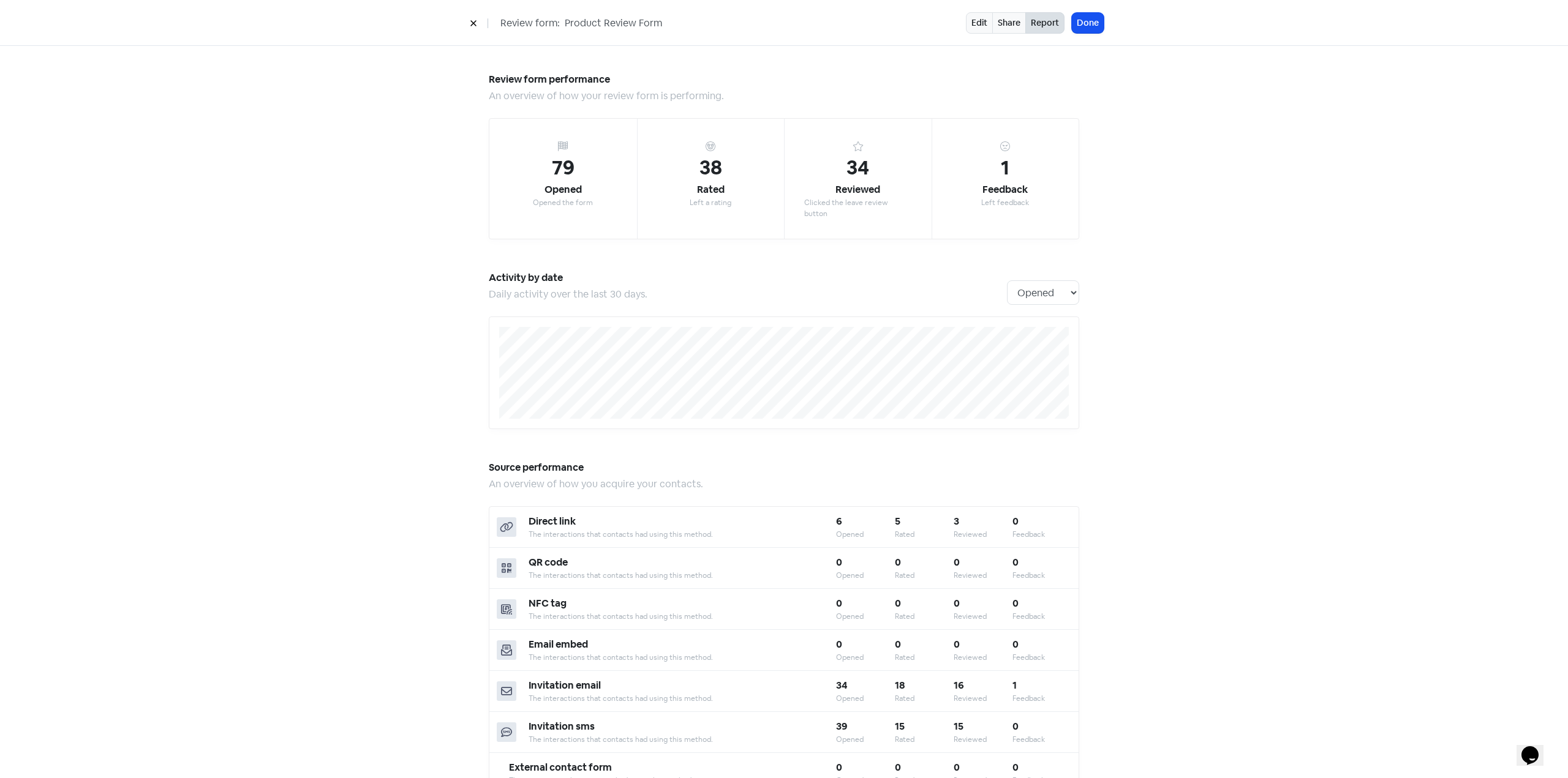
click at [474, 23] on icon at bounding box center [472, 23] width 6 height 6
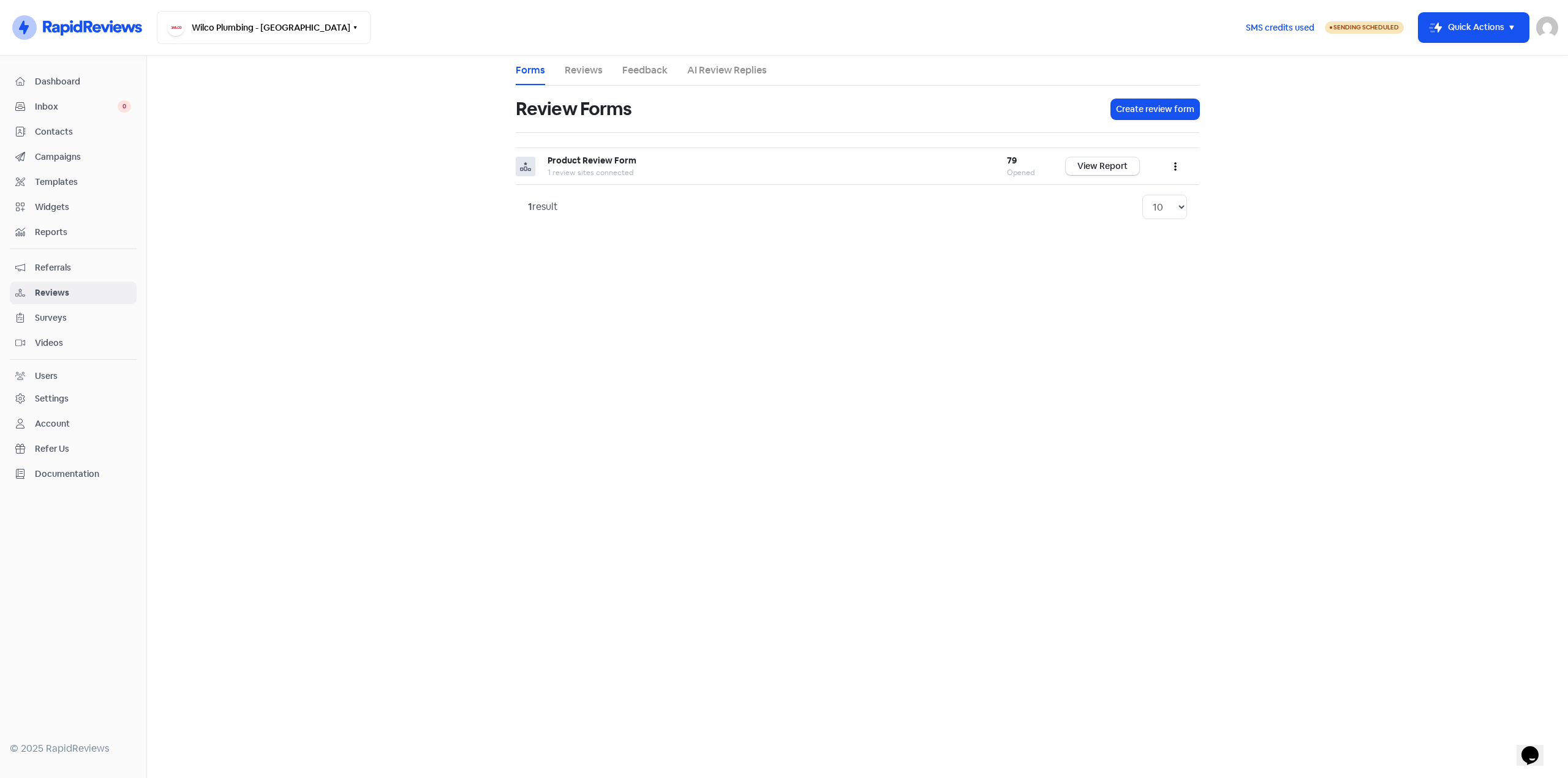
click at [541, 204] on div "1 result" at bounding box center [543, 207] width 30 height 15
click at [79, 86] on span "Dashboard" at bounding box center [82, 82] width 96 height 13
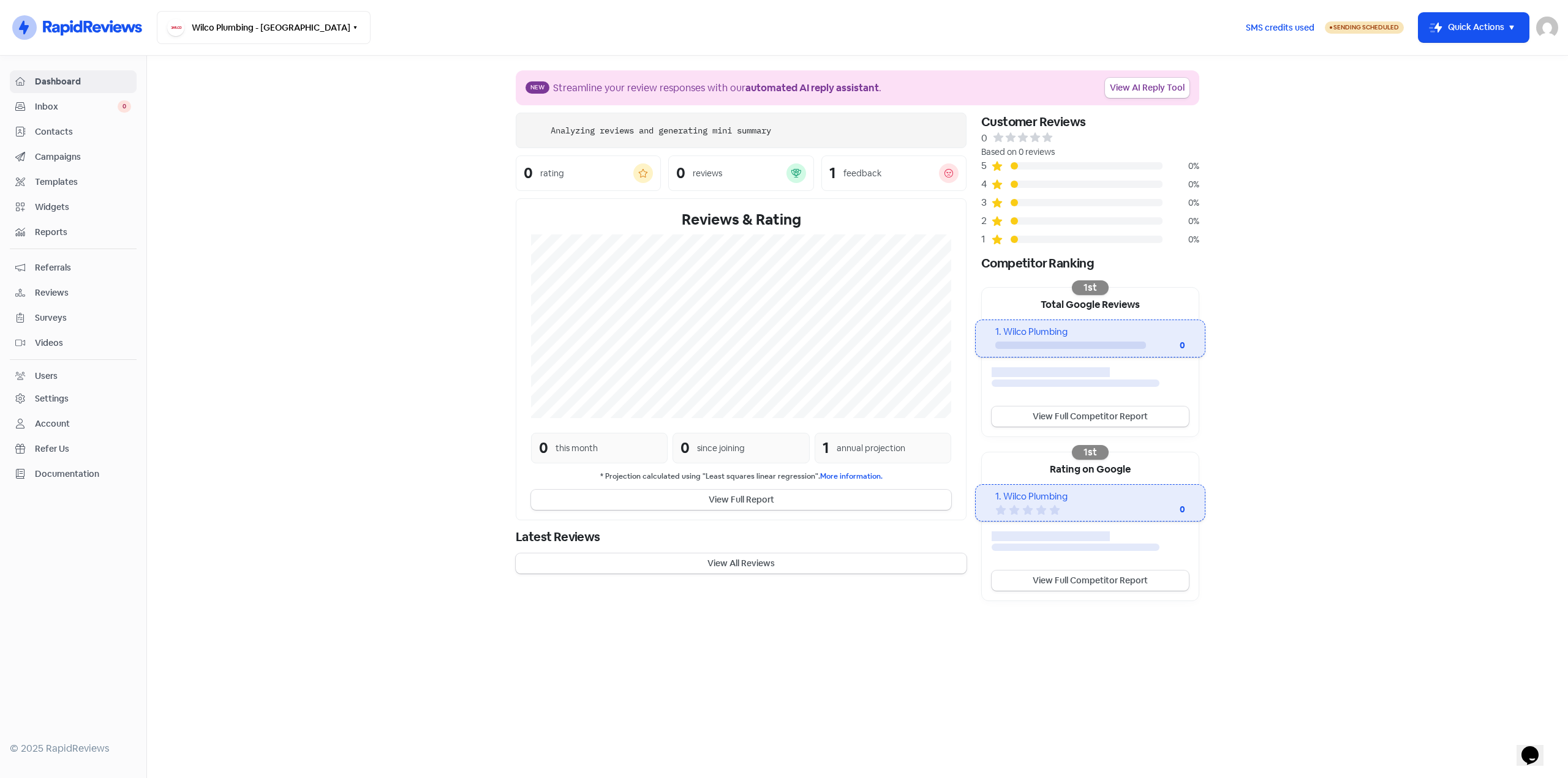
click at [43, 128] on span "Contacts" at bounding box center [82, 132] width 96 height 13
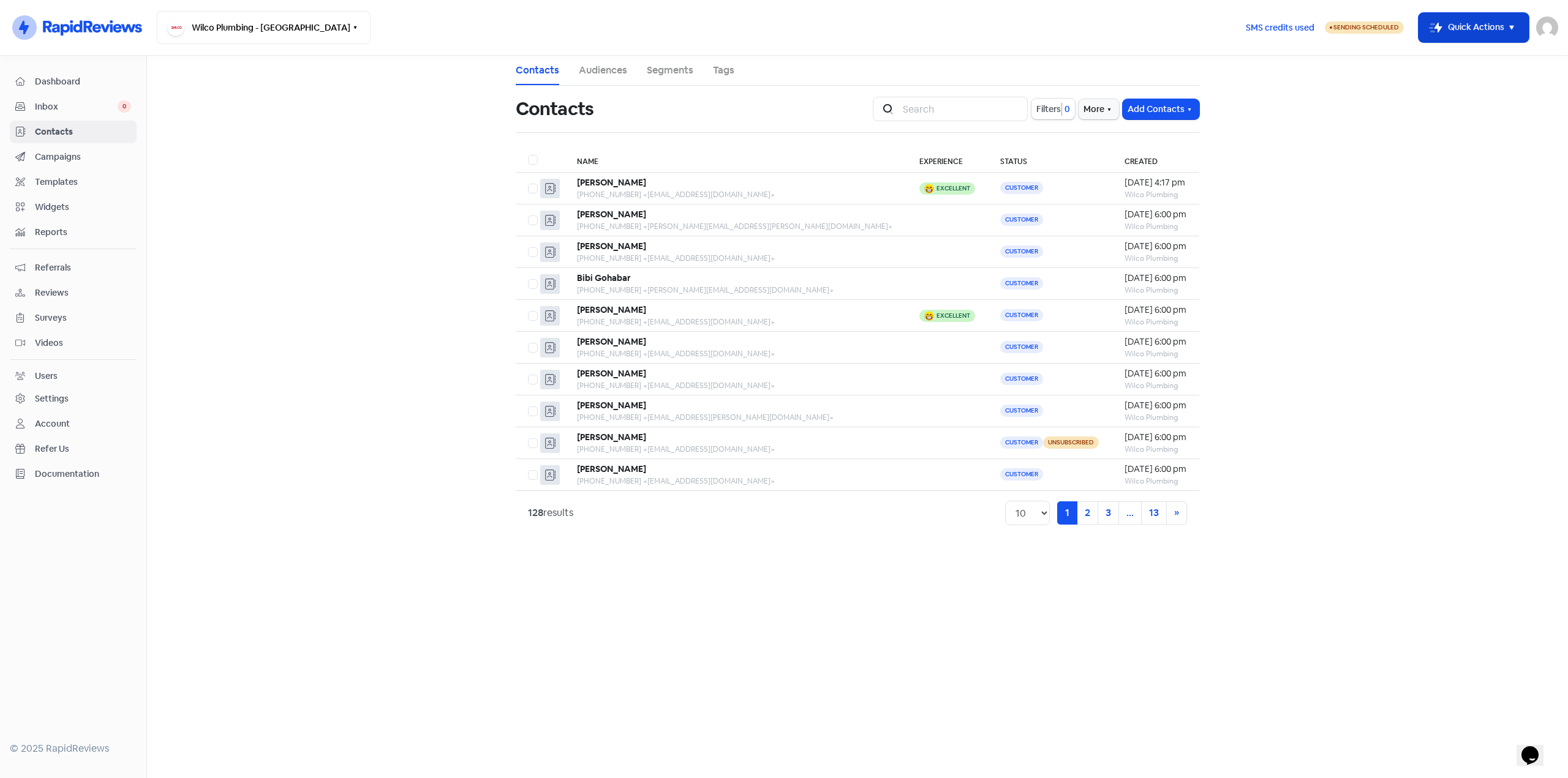
click at [1492, 31] on button "Icon For Thunder-move Quick Actions" at bounding box center [1473, 27] width 110 height 29
click at [1528, 746] on icon "Opens Chat This icon Opens the chat window." at bounding box center [1529, 755] width 20 height 20
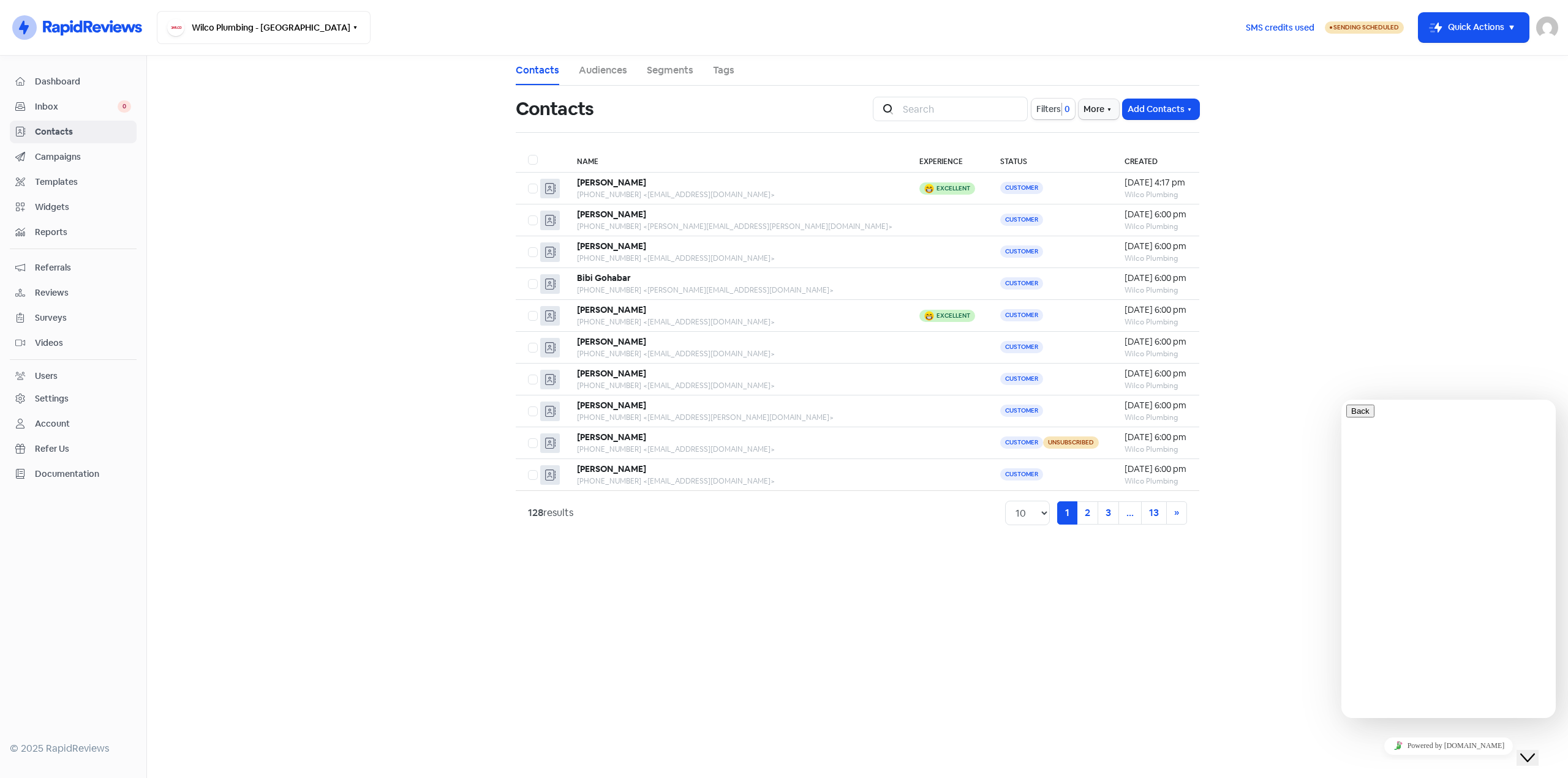
click at [1524, 750] on div "Close Chat This icon closes the chat window." at bounding box center [1527, 757] width 15 height 15
click at [64, 200] on span "Widgets" at bounding box center [82, 207] width 96 height 13
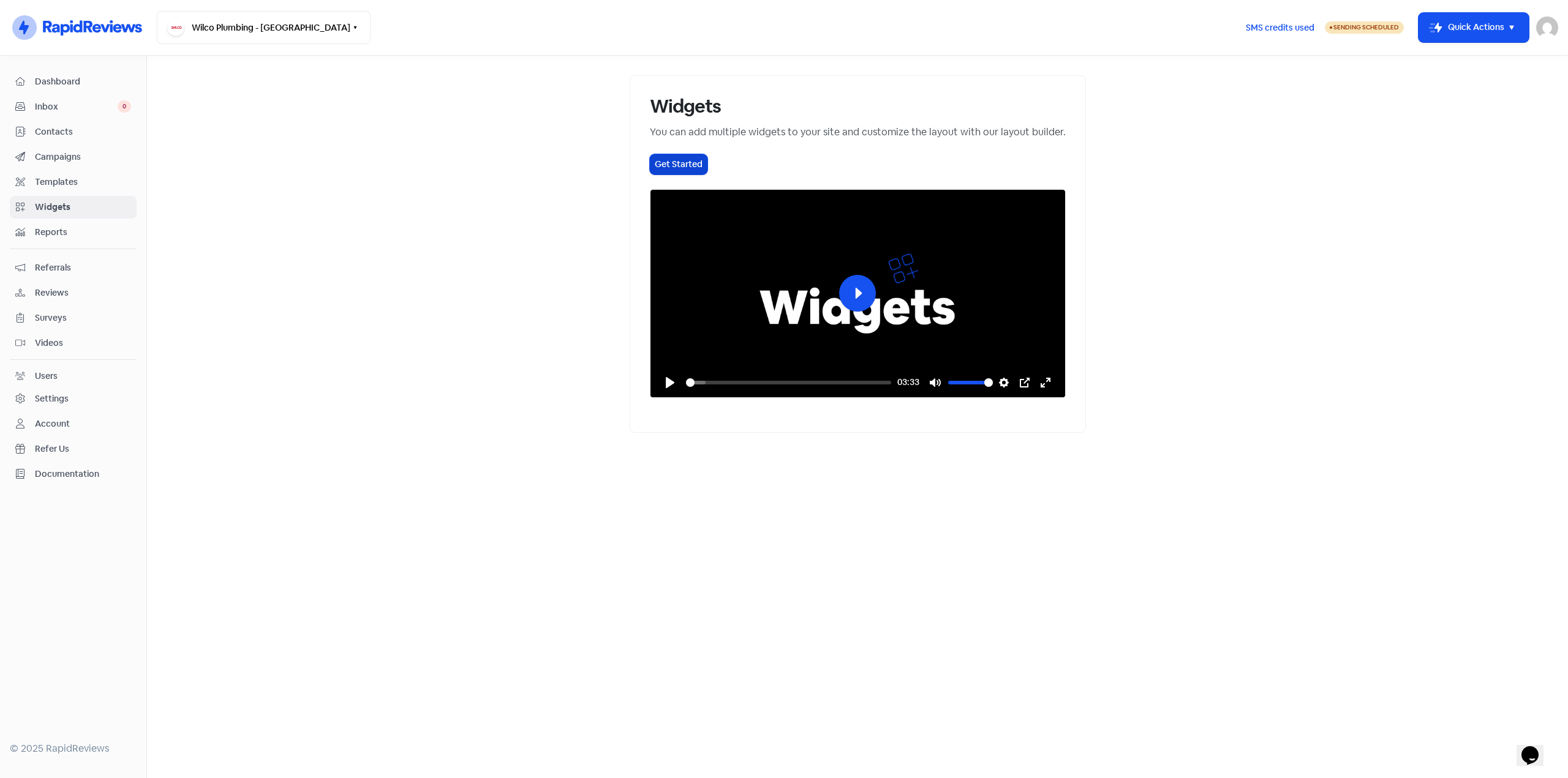
click at [650, 165] on button "Get Started" at bounding box center [679, 164] width 58 height 20
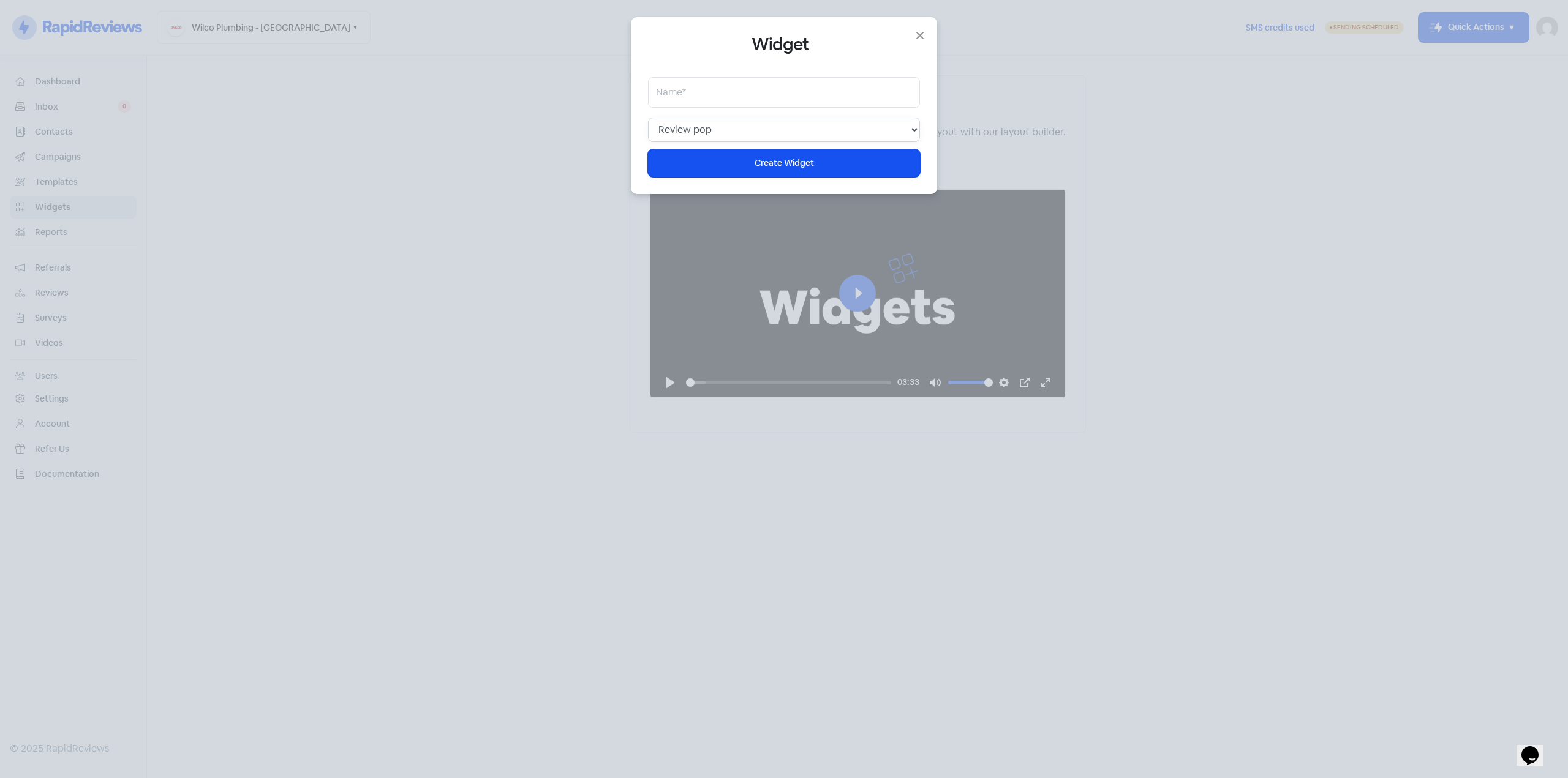
click at [736, 127] on select "Web chat Floating showcase Review pop Review slider Wall of love Top banner Sur…" at bounding box center [783, 129] width 272 height 25
select select "web_chat"
click at [648, 117] on select "Web chat Floating showcase Review pop Review slider Wall of love Top banner Sur…" at bounding box center [783, 129] width 272 height 25
click at [717, 131] on select "Web chat Floating showcase Review pop Review slider Wall of love Top banner Sur…" at bounding box center [783, 129] width 272 height 25
click at [679, 91] on input "text" at bounding box center [783, 92] width 272 height 31
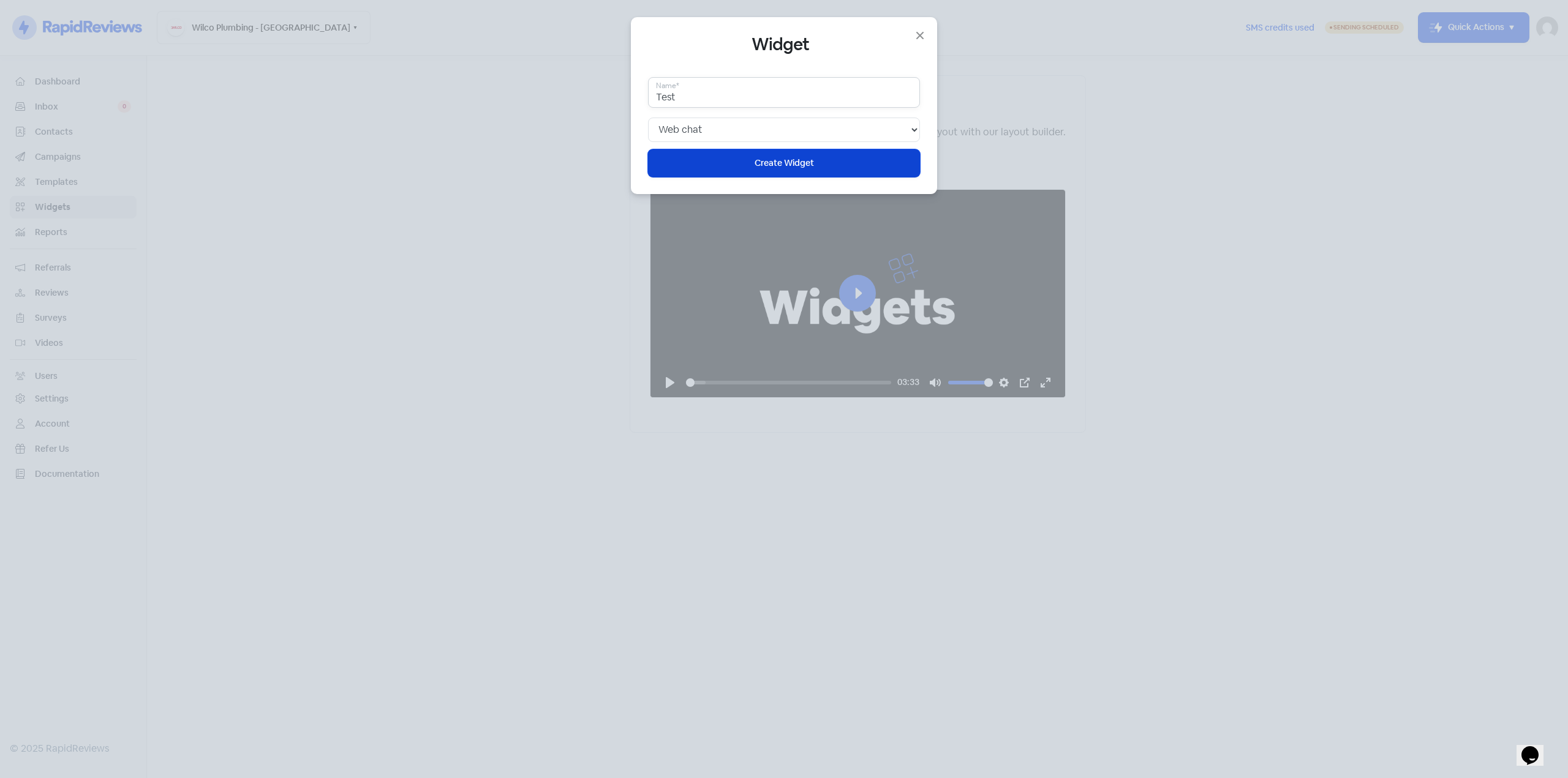
type input "Test"
click at [775, 167] on span "Create Widget" at bounding box center [784, 163] width 59 height 13
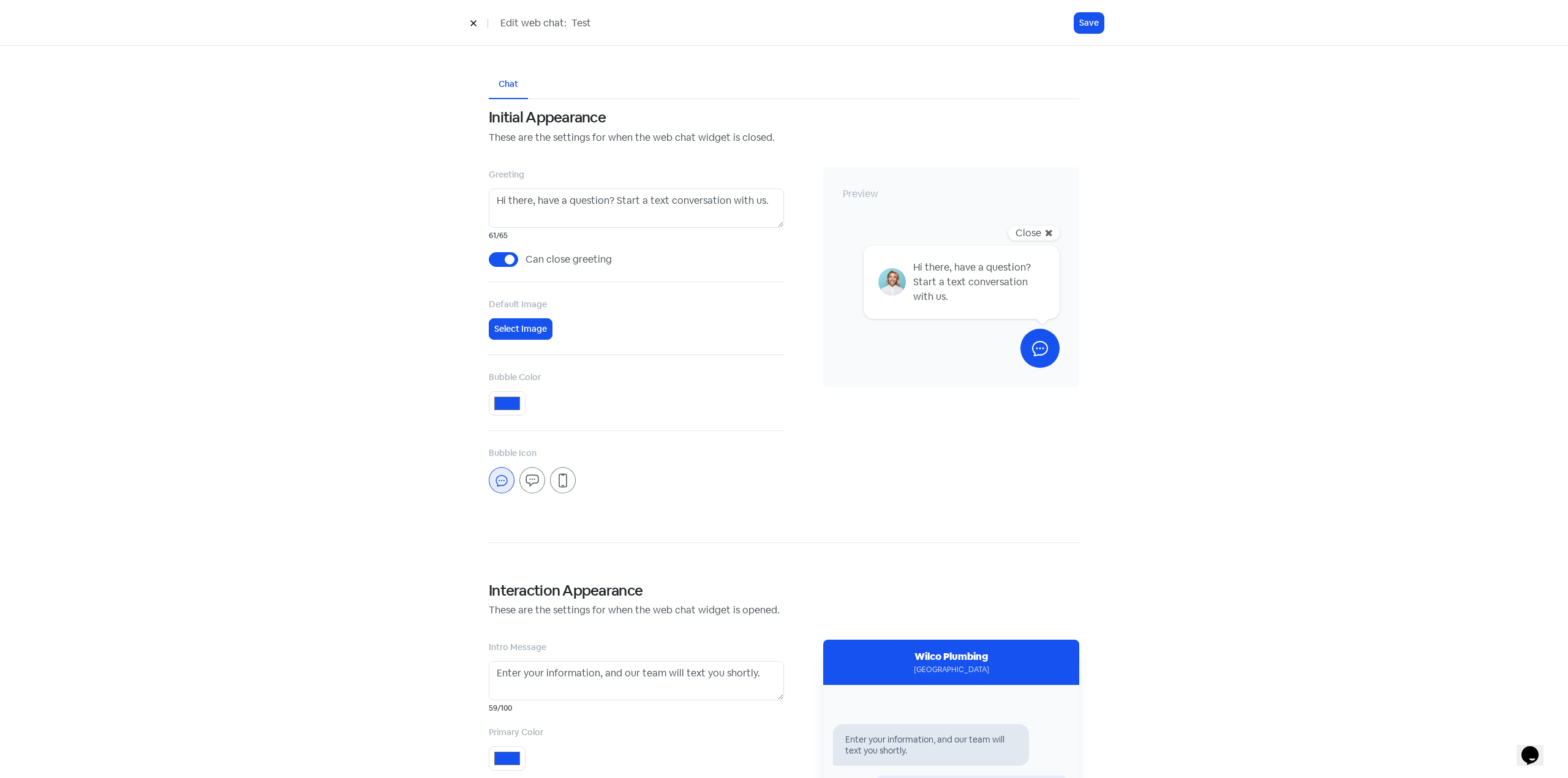
click at [537, 479] on div at bounding box center [532, 479] width 25 height 26
click at [502, 478] on icon at bounding box center [502, 479] width 11 height 10
click at [556, 484] on icon at bounding box center [563, 480] width 15 height 15
click at [488, 471] on div at bounding box center [501, 479] width 25 height 26
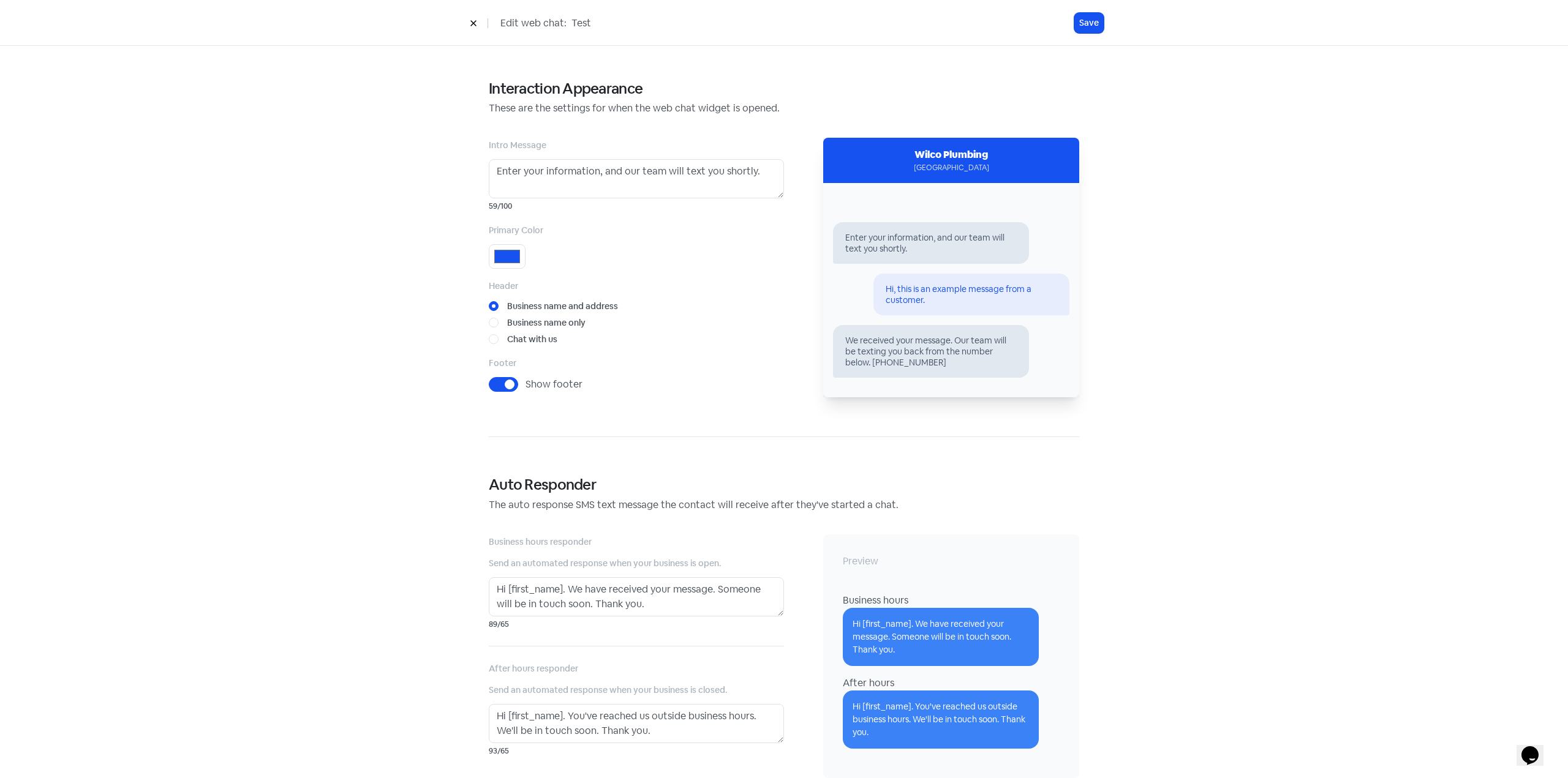
scroll to position [526, 0]
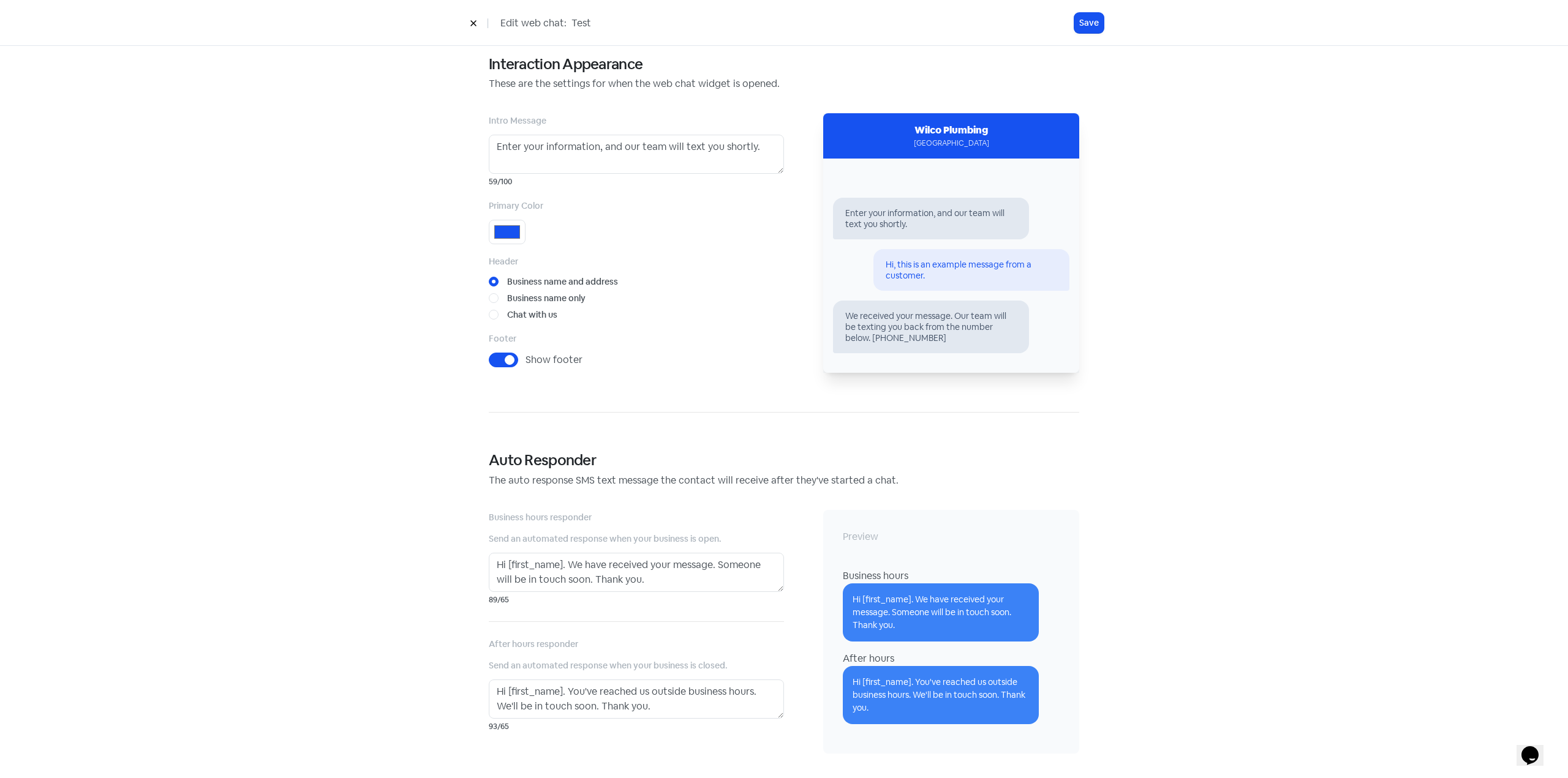
click at [474, 17] on button at bounding box center [473, 22] width 18 height 21
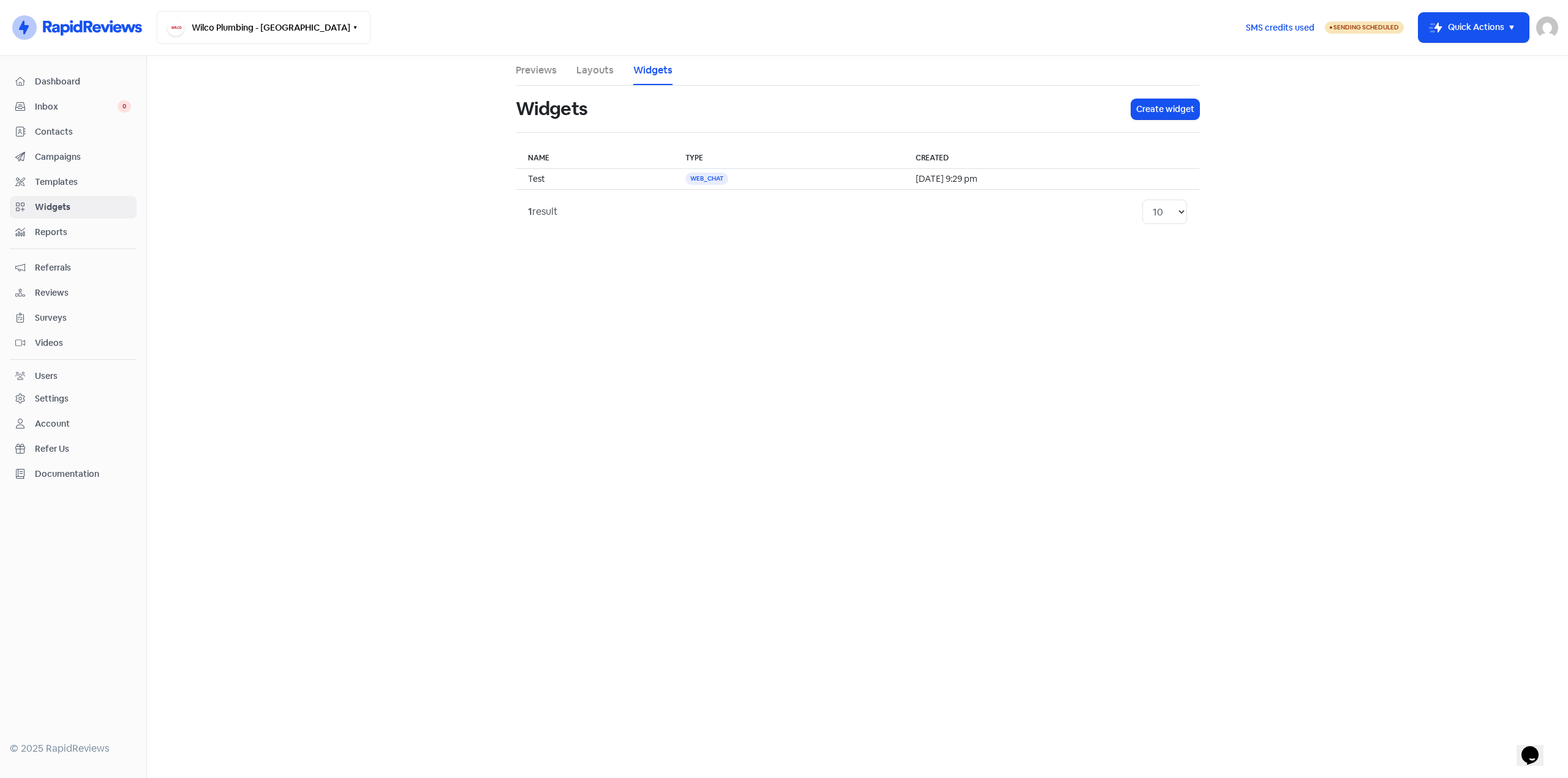
click at [596, 66] on link "Layouts" at bounding box center [595, 71] width 37 height 15
click at [526, 70] on link "Previews" at bounding box center [536, 71] width 41 height 15
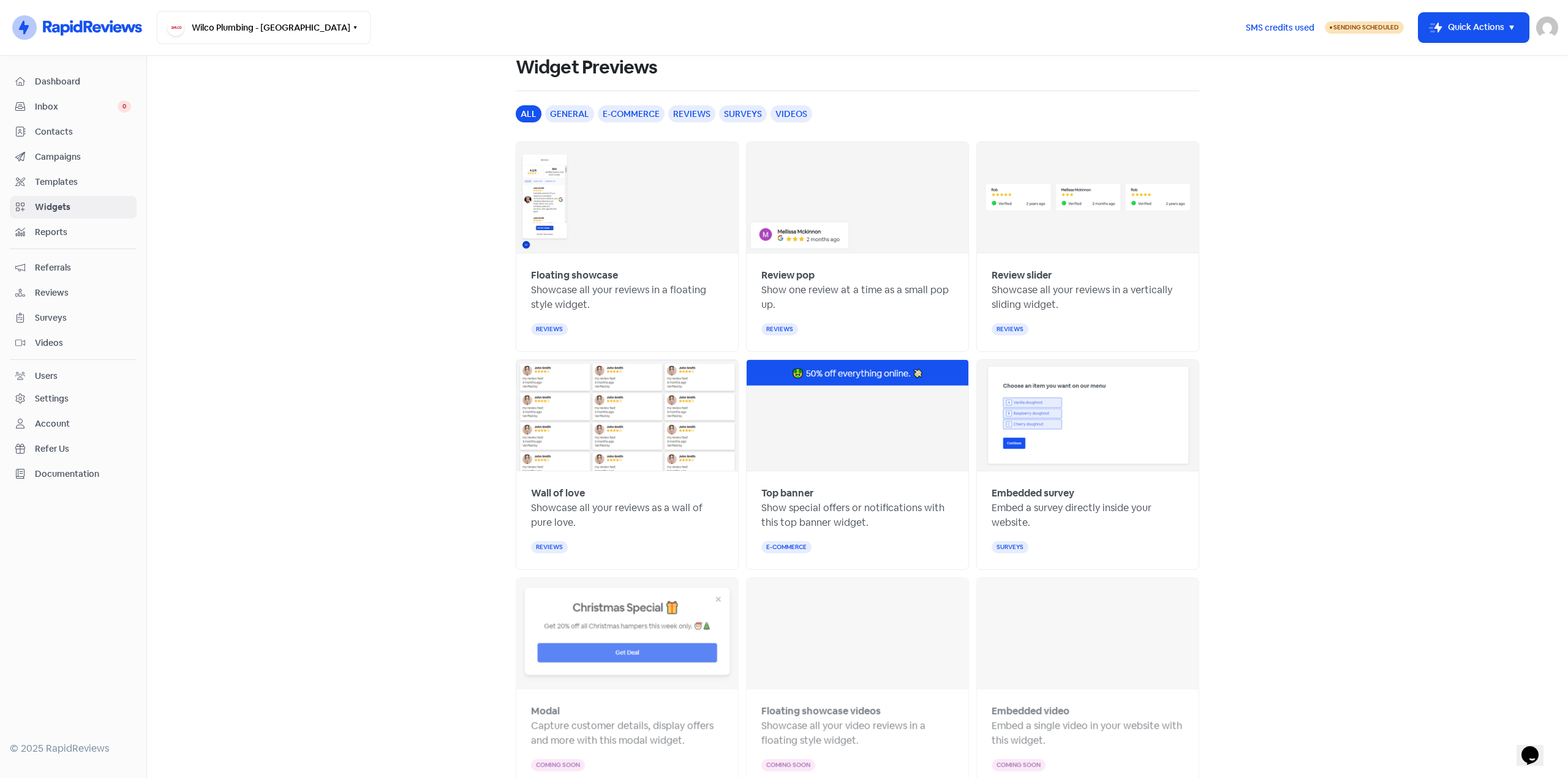
scroll to position [284, 0]
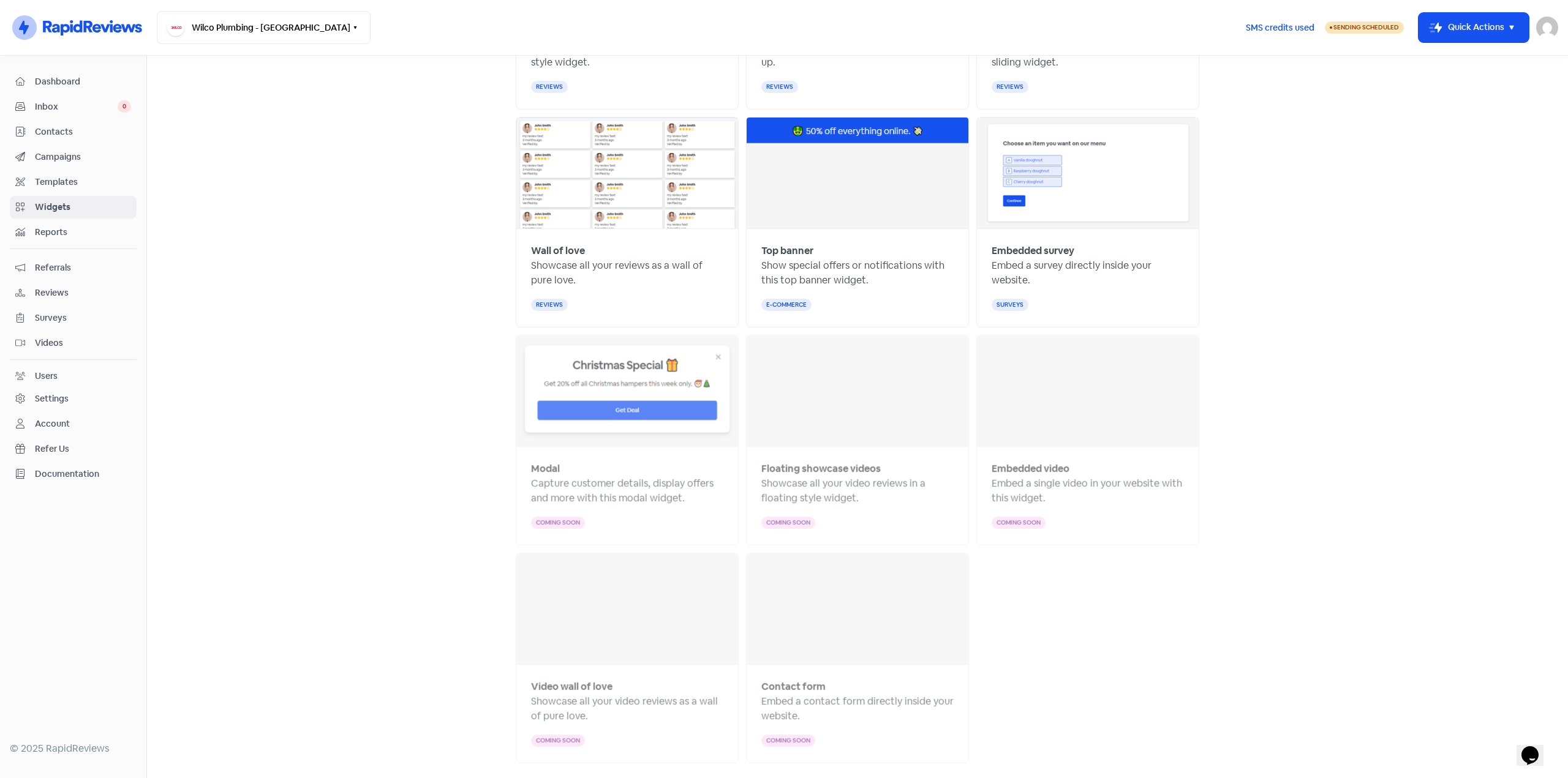
drag, startPoint x: 439, startPoint y: 515, endPoint x: 418, endPoint y: 265, distance: 250.9
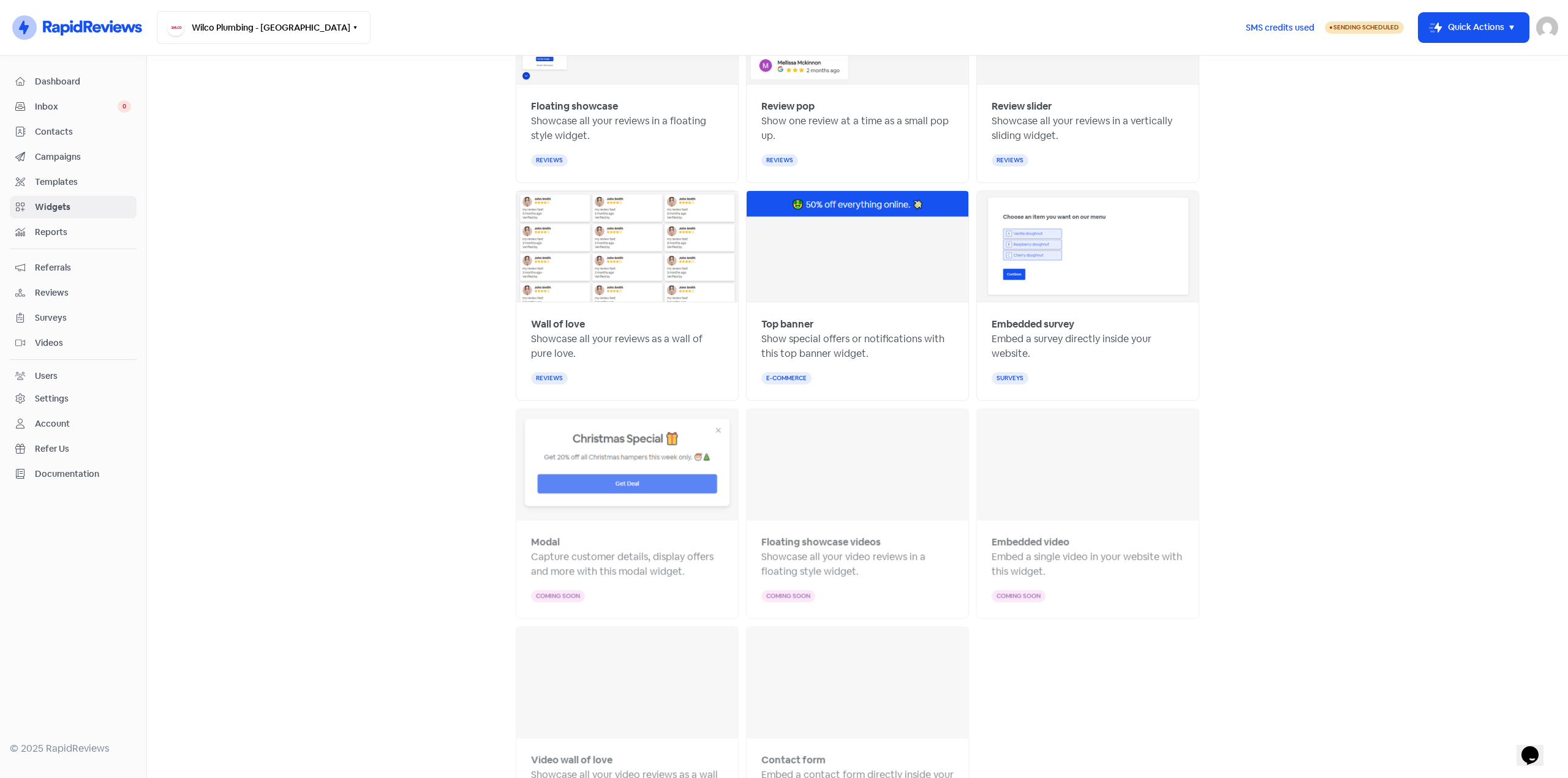
scroll to position [0, 0]
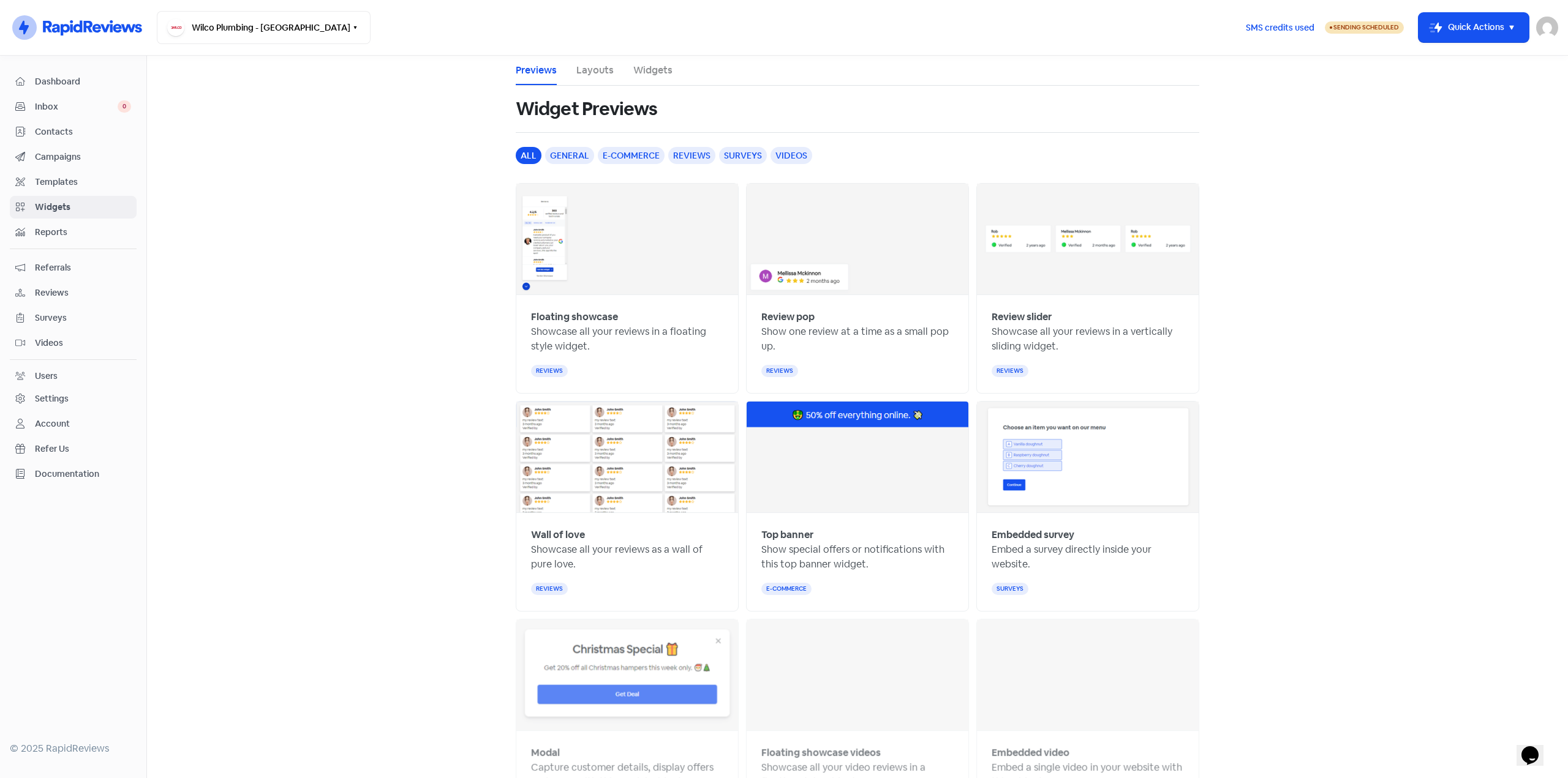
click at [81, 90] on link "Dashboard" at bounding box center [73, 82] width 127 height 23
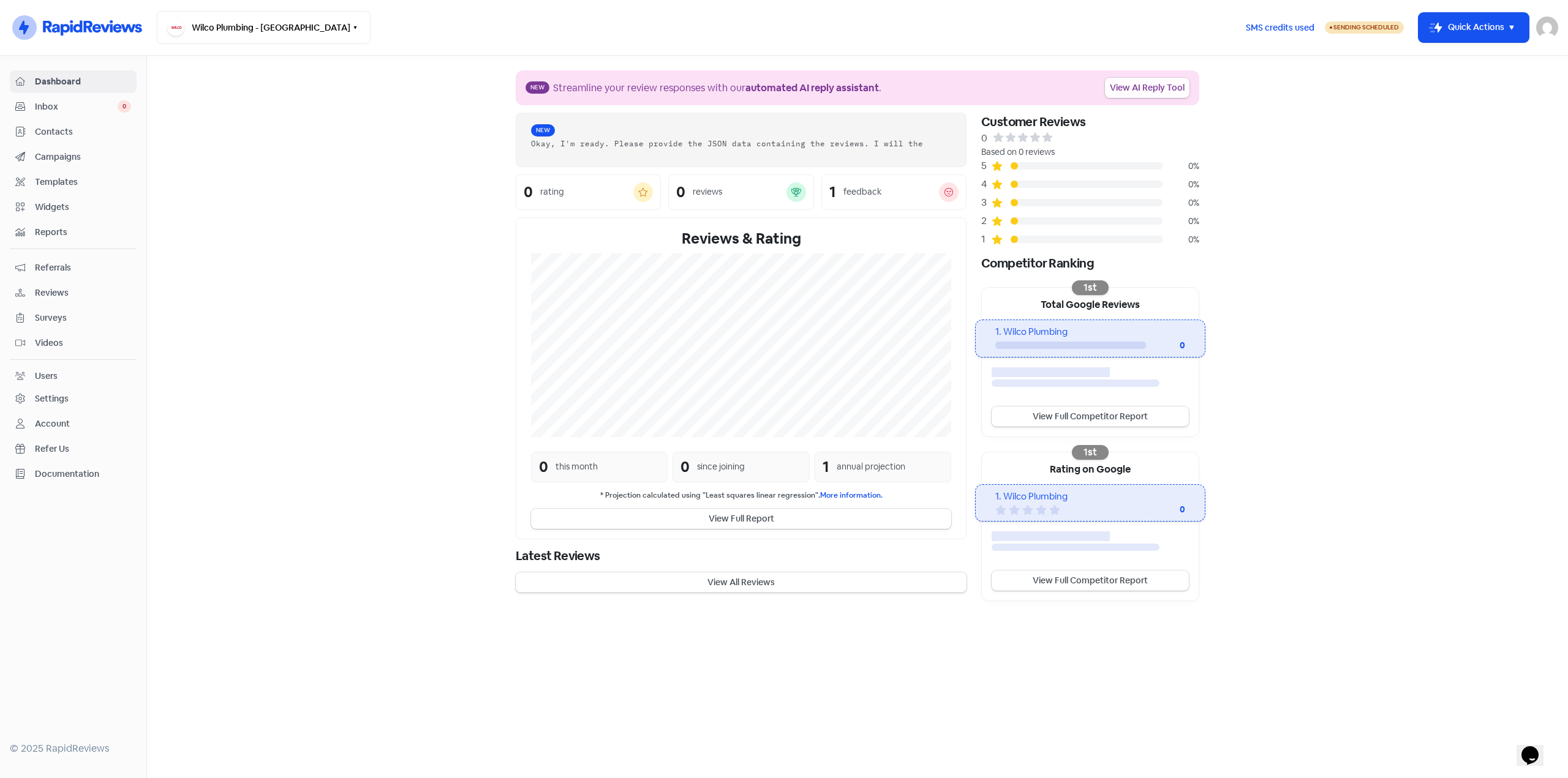
click at [1178, 82] on link "View AI Reply Tool" at bounding box center [1147, 87] width 85 height 20
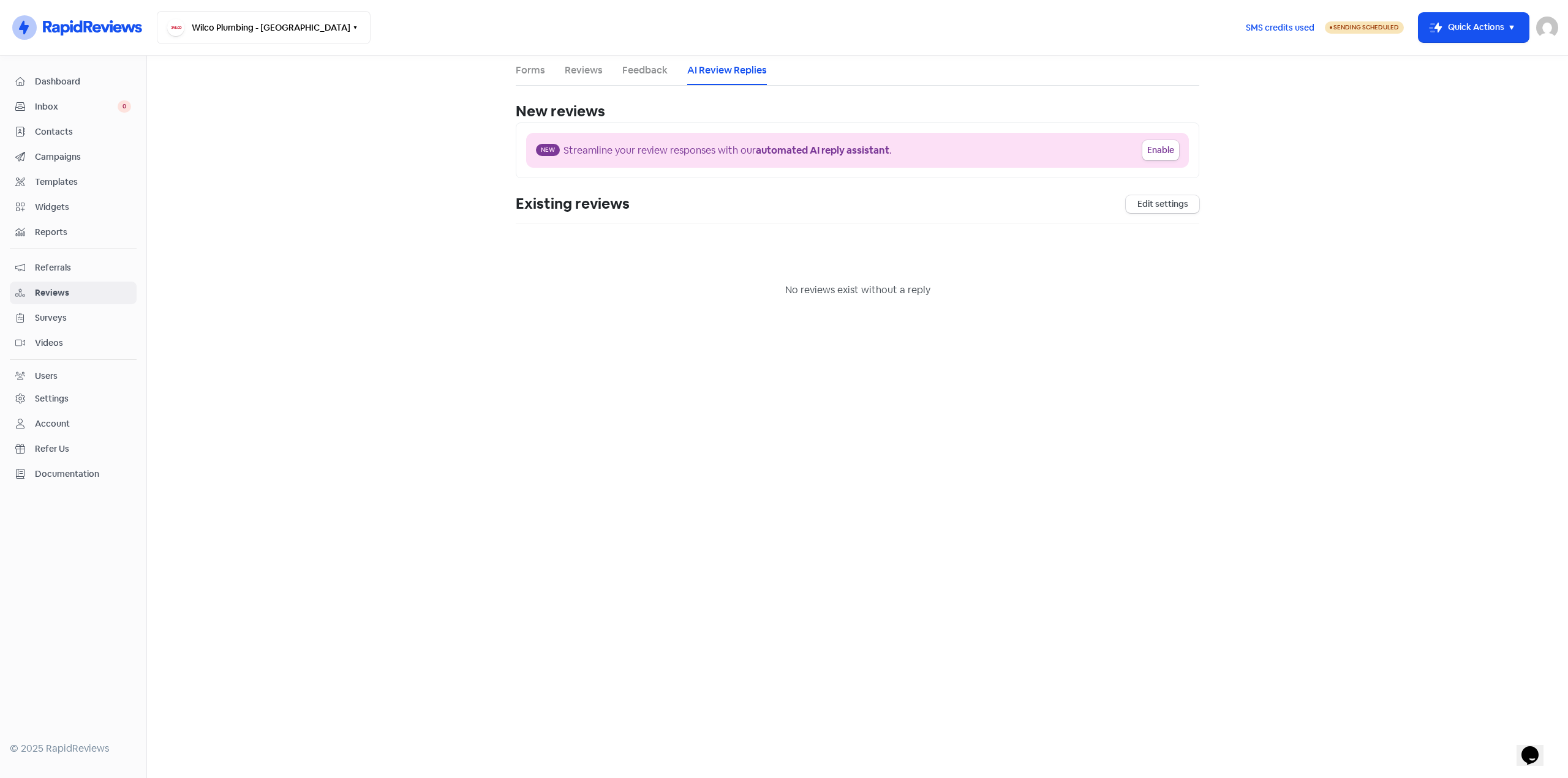
click at [654, 69] on link "Feedback" at bounding box center [644, 71] width 45 height 15
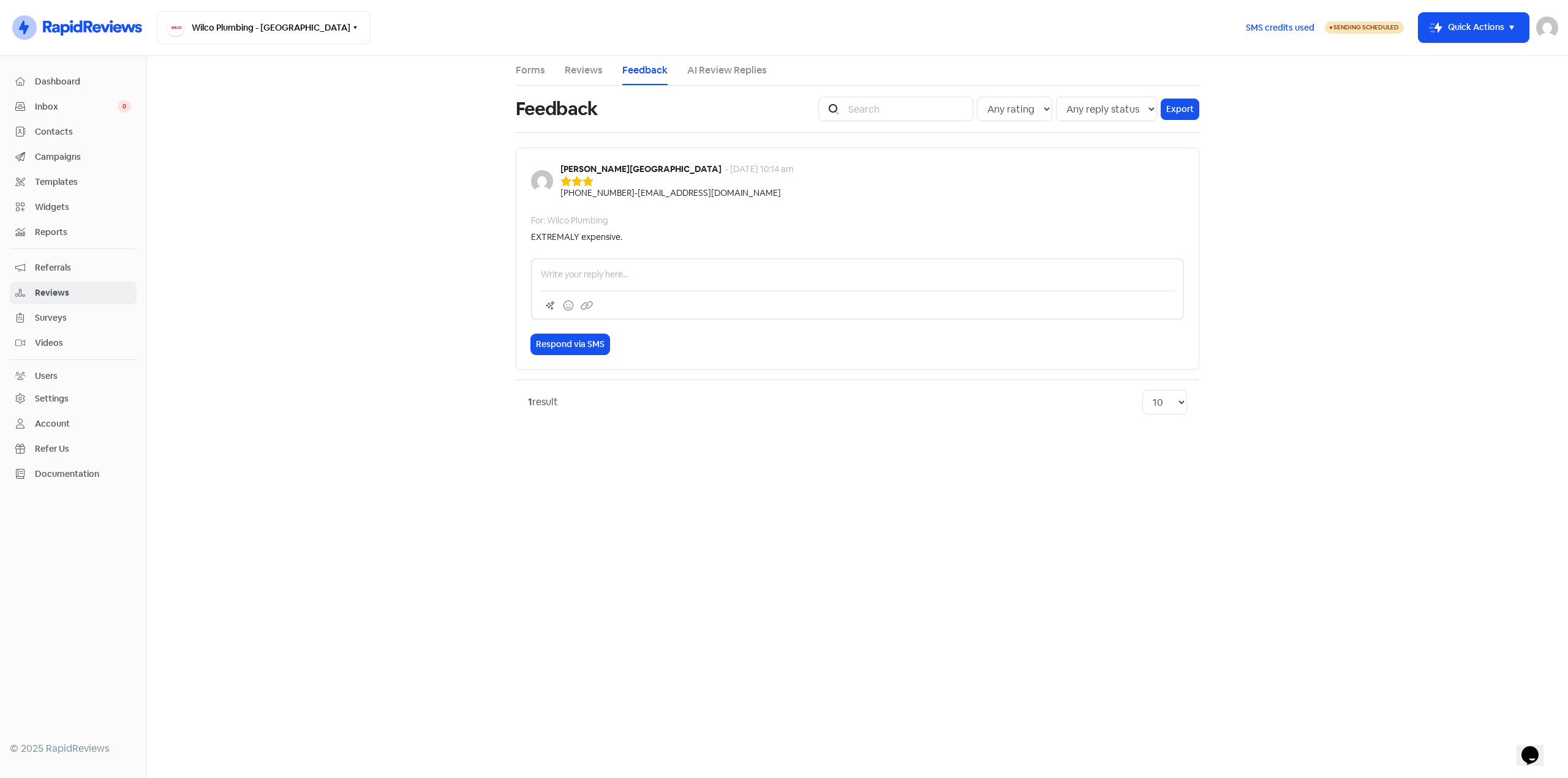
click at [586, 71] on link "Reviews" at bounding box center [583, 71] width 38 height 15
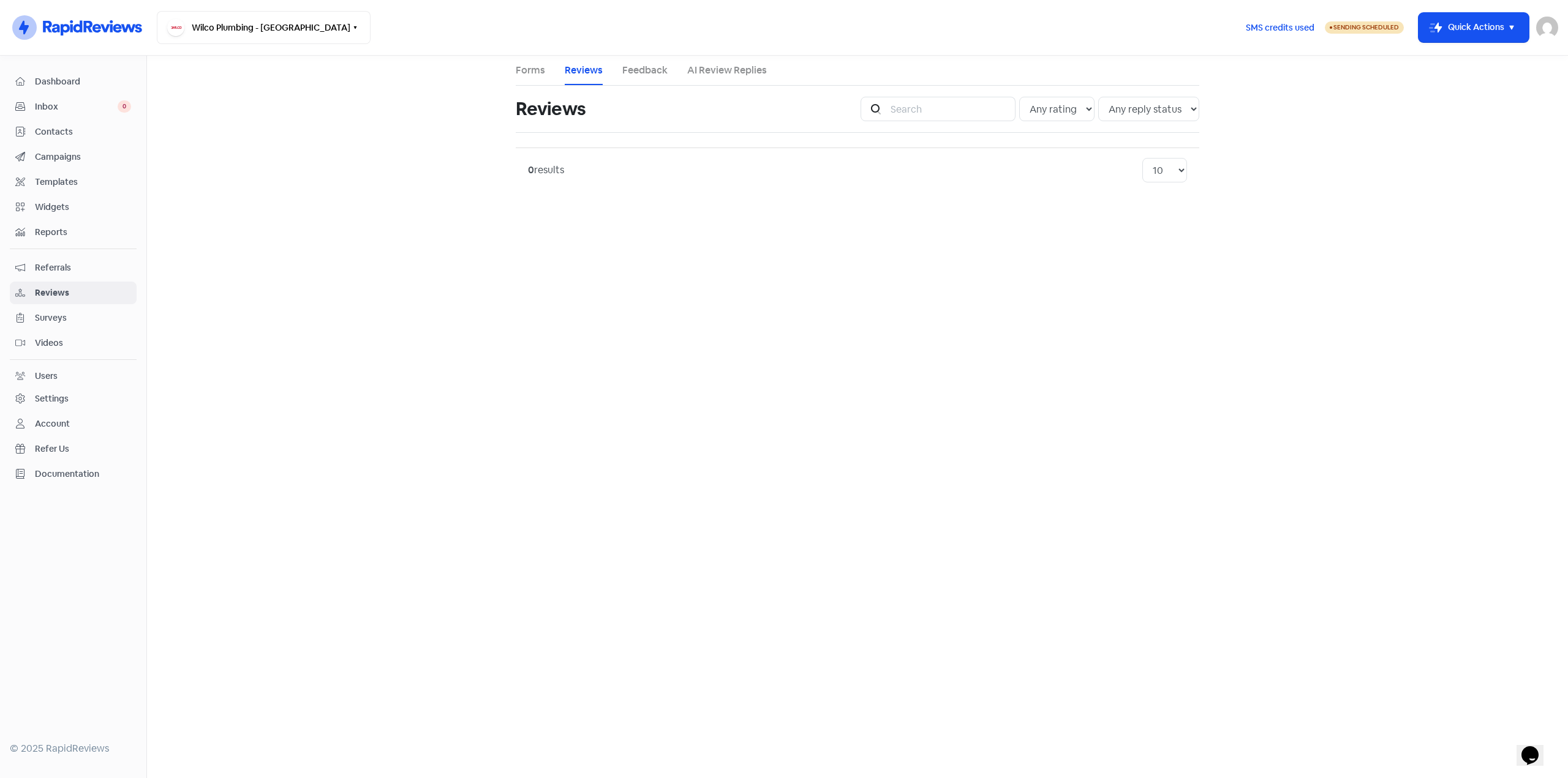
click at [526, 71] on link "Forms" at bounding box center [530, 71] width 29 height 15
click at [631, 71] on link "Feedback" at bounding box center [644, 71] width 45 height 15
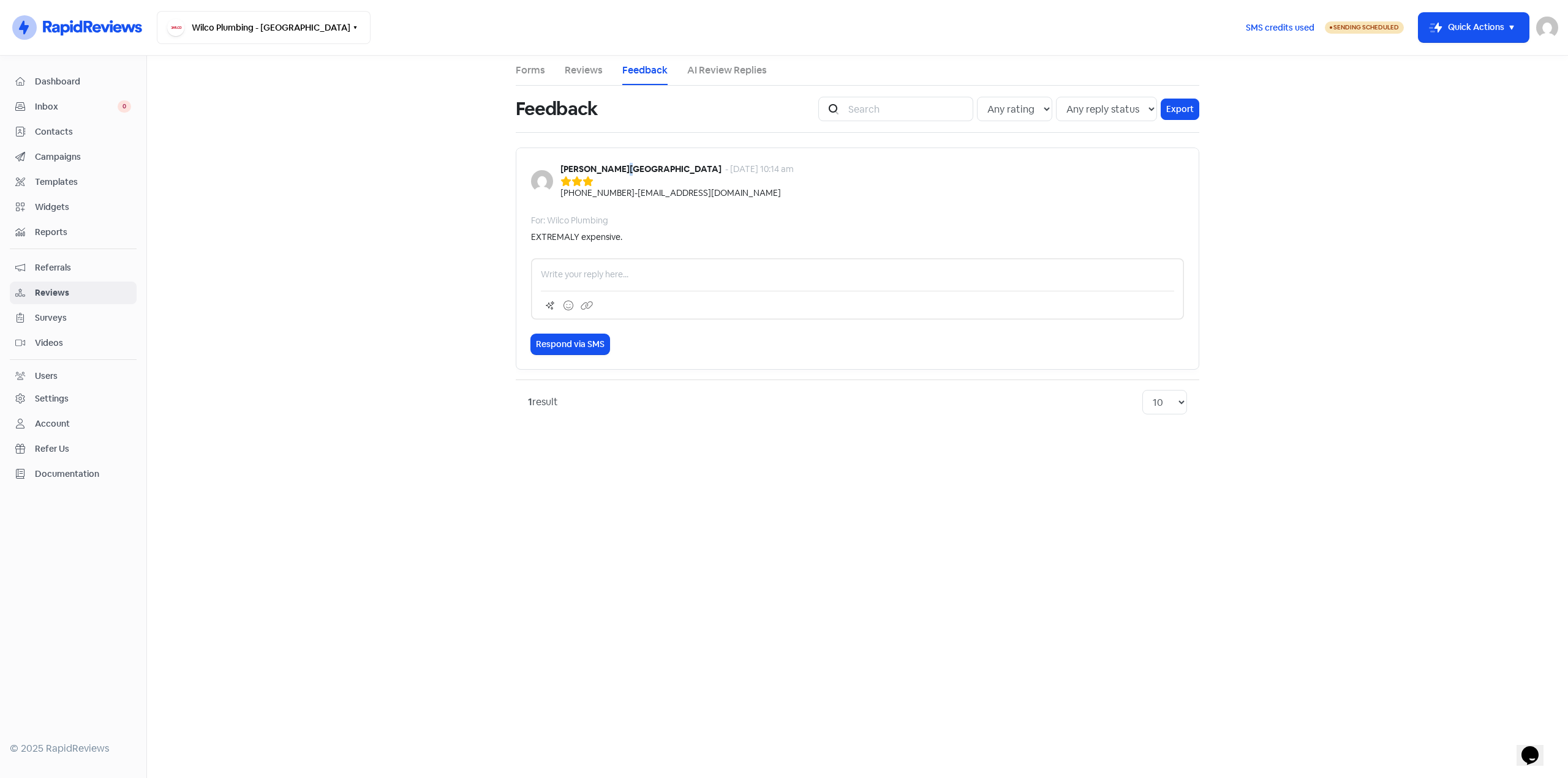
click at [618, 165] on b "[PERSON_NAME][GEOGRAPHIC_DATA]" at bounding box center [641, 169] width 161 height 11
click at [621, 166] on div "[PERSON_NAME] - [DATE] 10:14 am" at bounding box center [677, 169] width 233 height 13
drag, startPoint x: 619, startPoint y: 166, endPoint x: 566, endPoint y: 168, distance: 53.0
click at [566, 168] on div "[PERSON_NAME] - [DATE] 10:14 am" at bounding box center [677, 169] width 233 height 13
click at [570, 168] on b "[PERSON_NAME][GEOGRAPHIC_DATA]" at bounding box center [641, 169] width 161 height 11
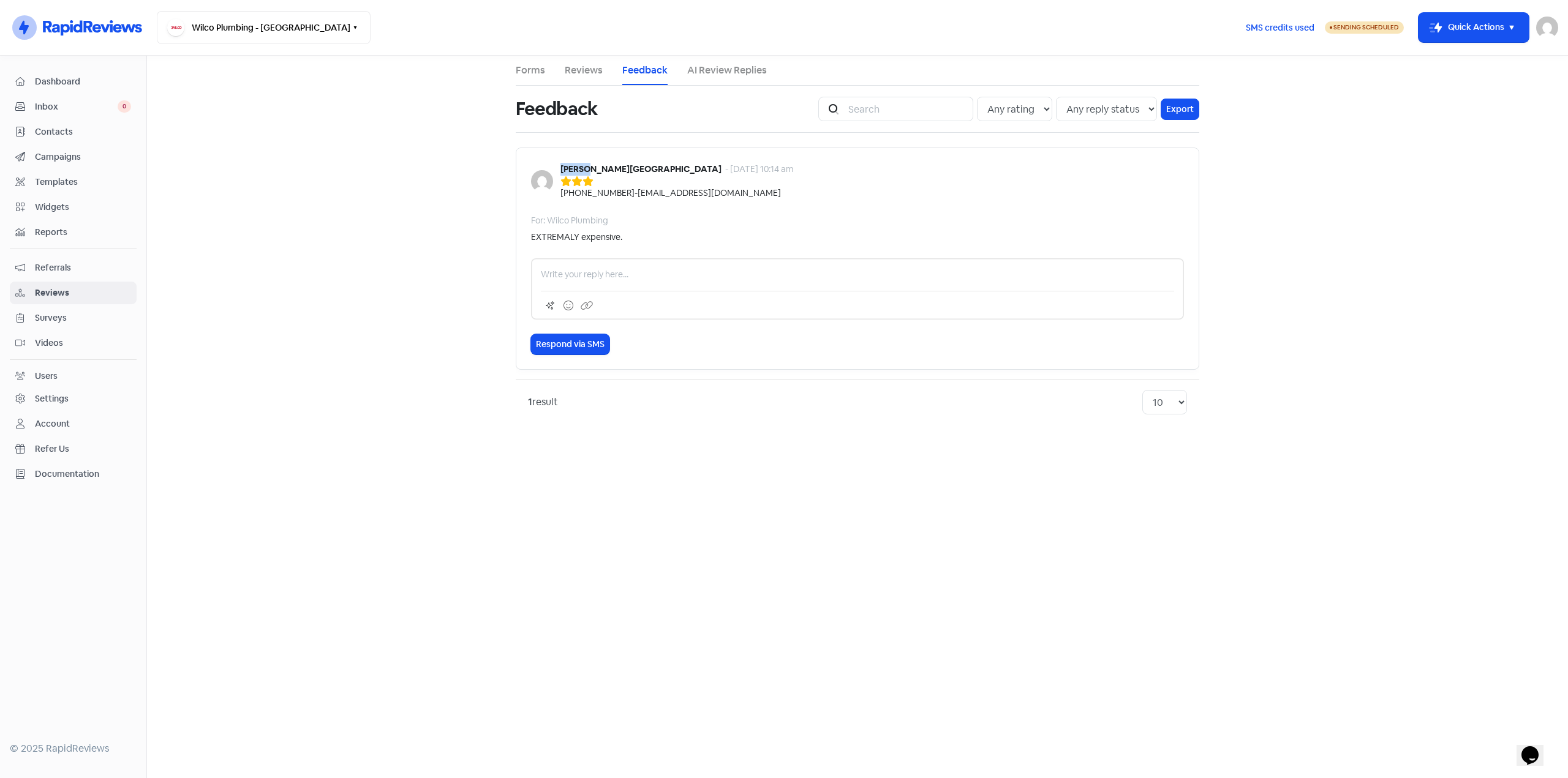
click at [570, 168] on b "[PERSON_NAME][GEOGRAPHIC_DATA]" at bounding box center [641, 169] width 161 height 11
click at [580, 65] on link "Reviews" at bounding box center [583, 71] width 38 height 15
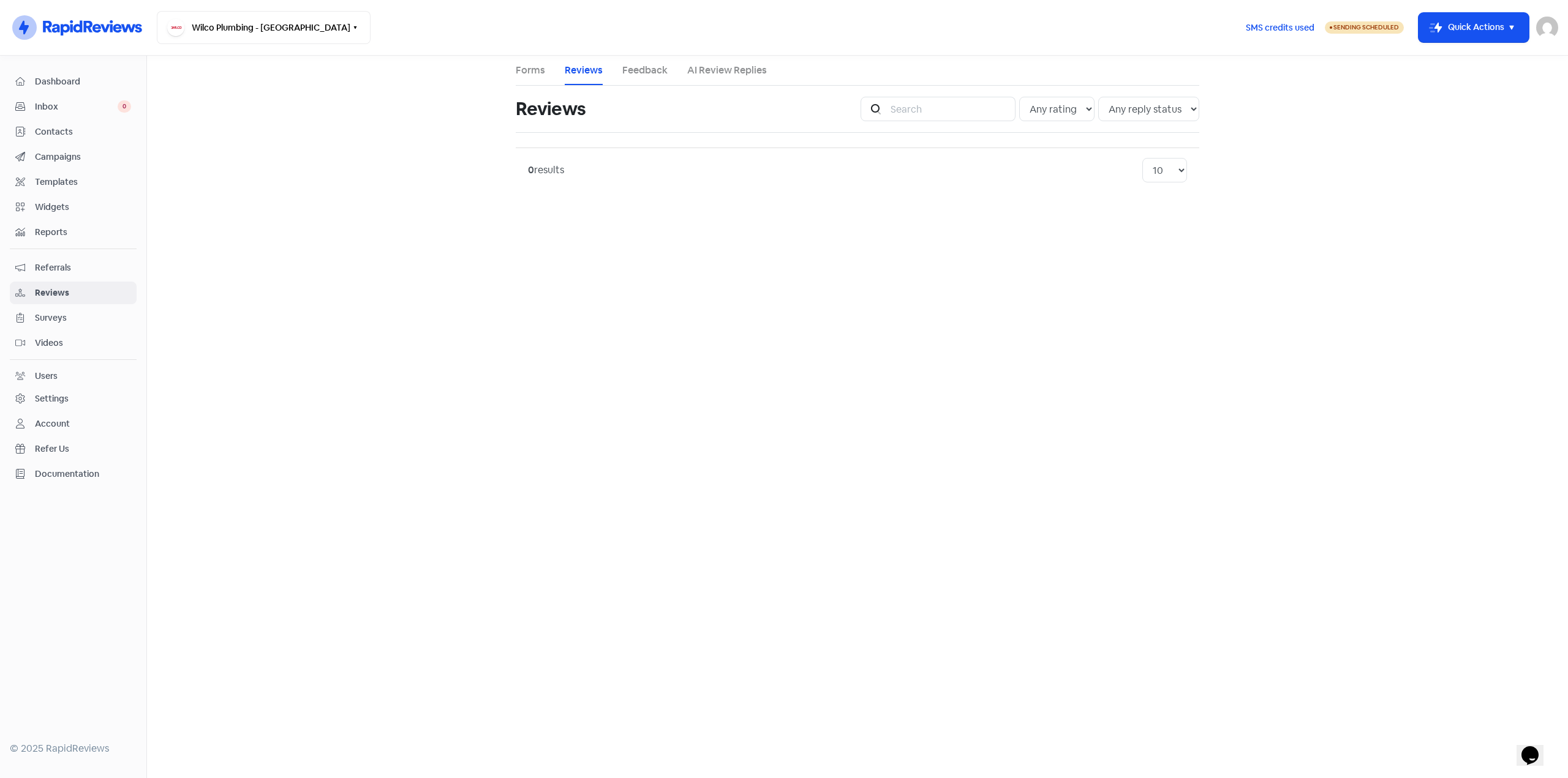
click at [521, 67] on link "Forms" at bounding box center [530, 71] width 29 height 15
click at [652, 64] on link "Feedback" at bounding box center [644, 71] width 45 height 15
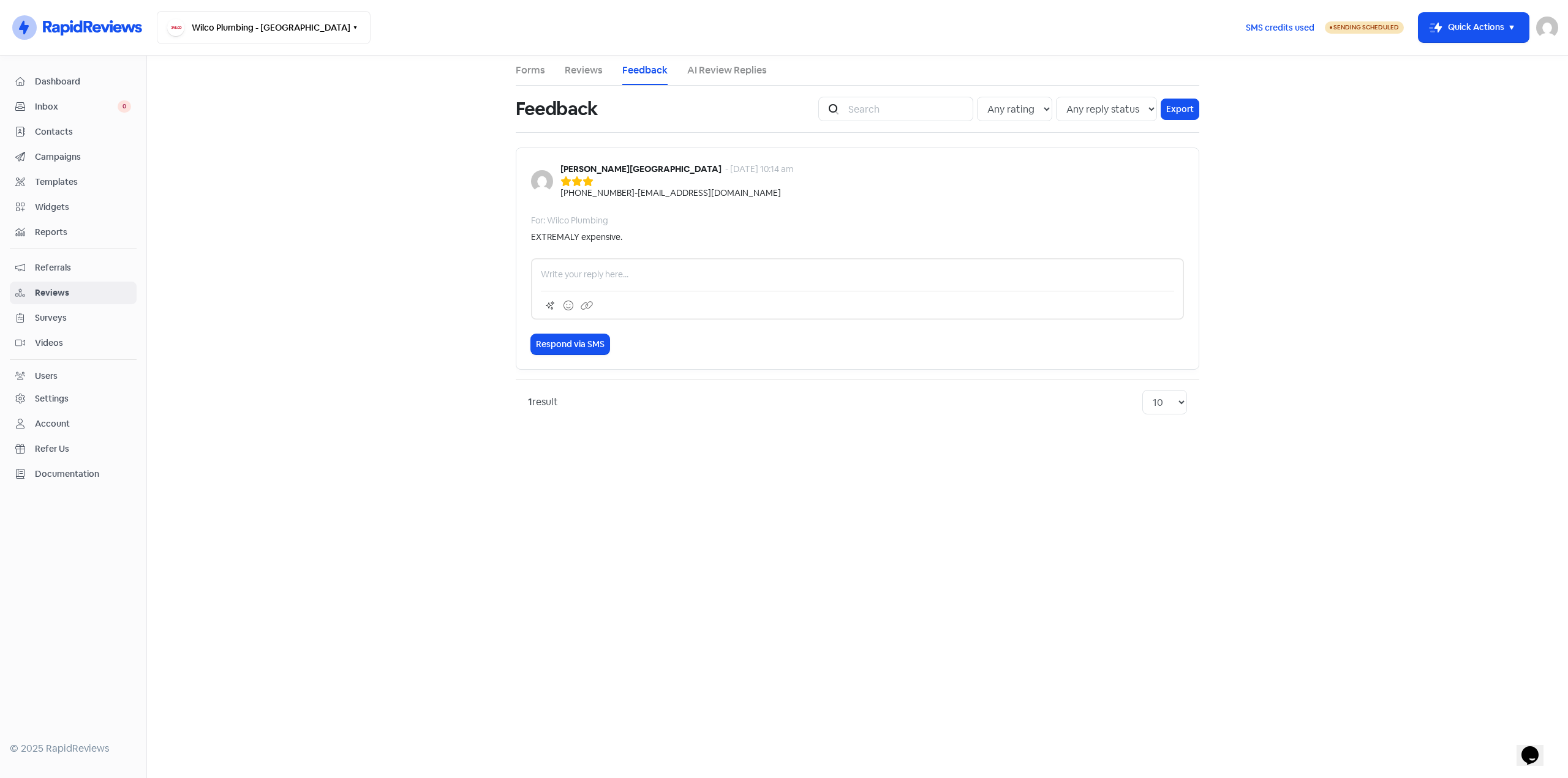
click at [709, 63] on link "AI Review Replies" at bounding box center [727, 71] width 79 height 15
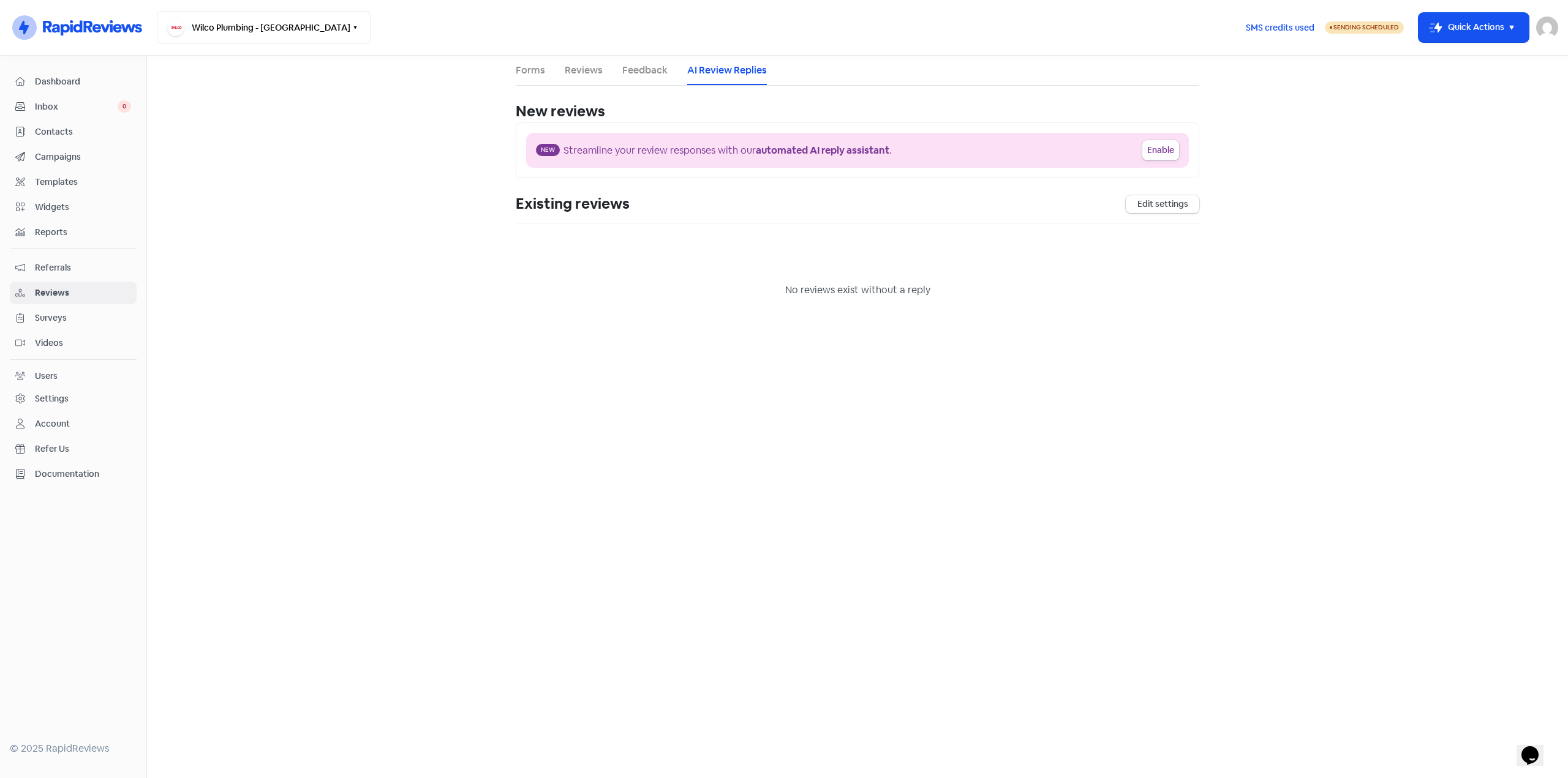
click at [637, 69] on link "Feedback" at bounding box center [644, 71] width 45 height 15
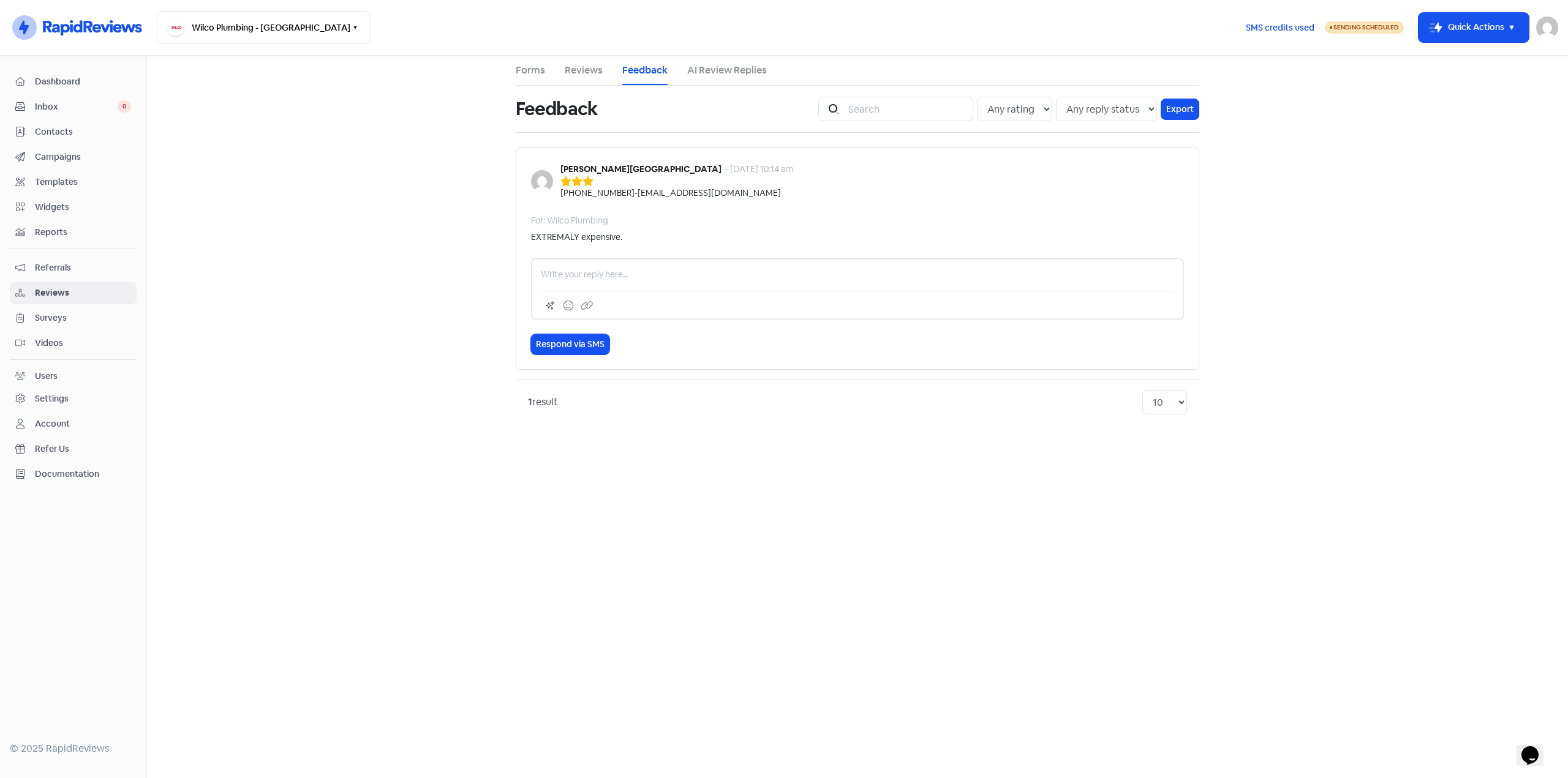
click at [53, 78] on span "Dashboard" at bounding box center [82, 82] width 96 height 13
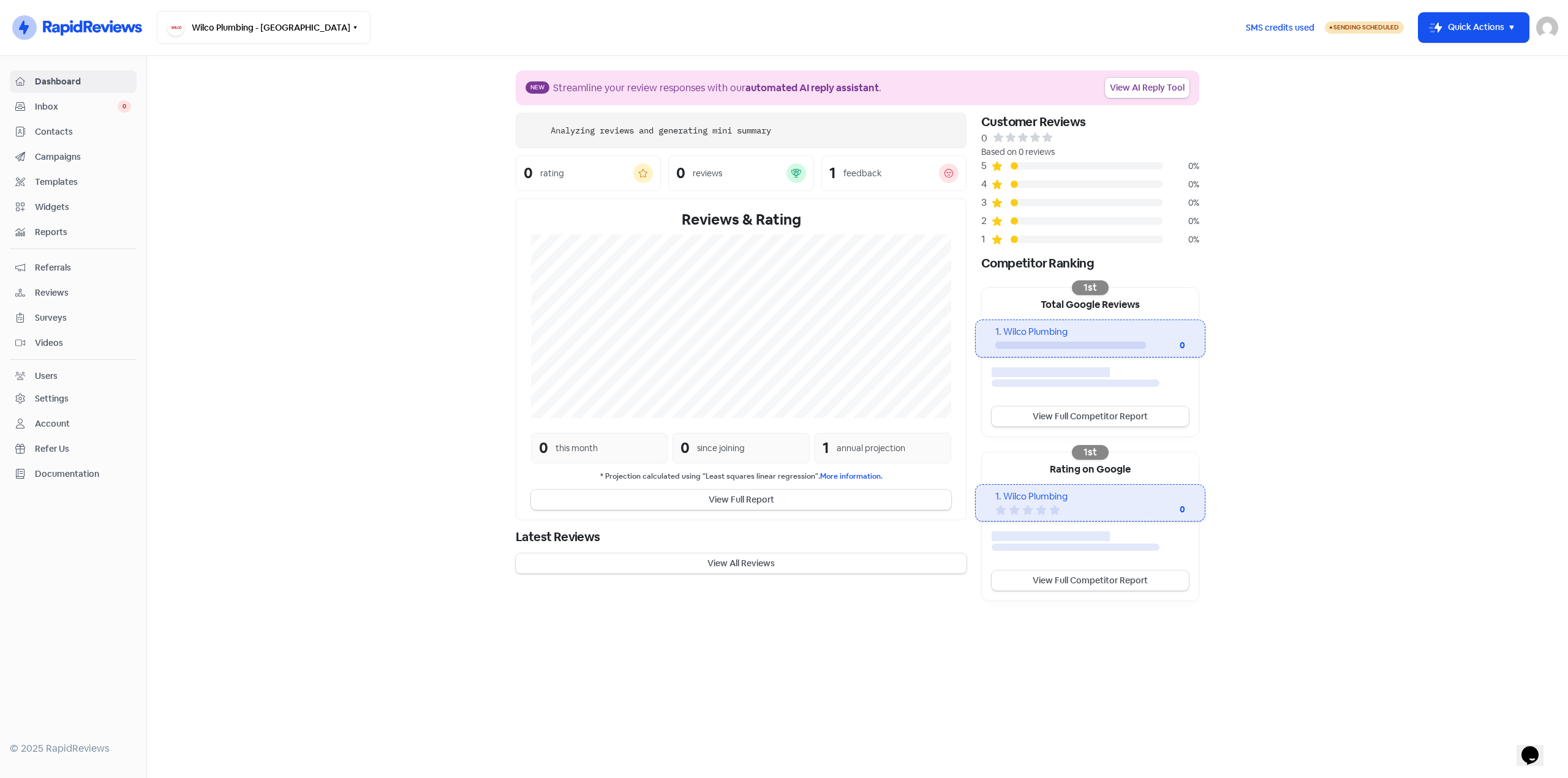
click at [55, 148] on link "Campaigns" at bounding box center [73, 157] width 127 height 23
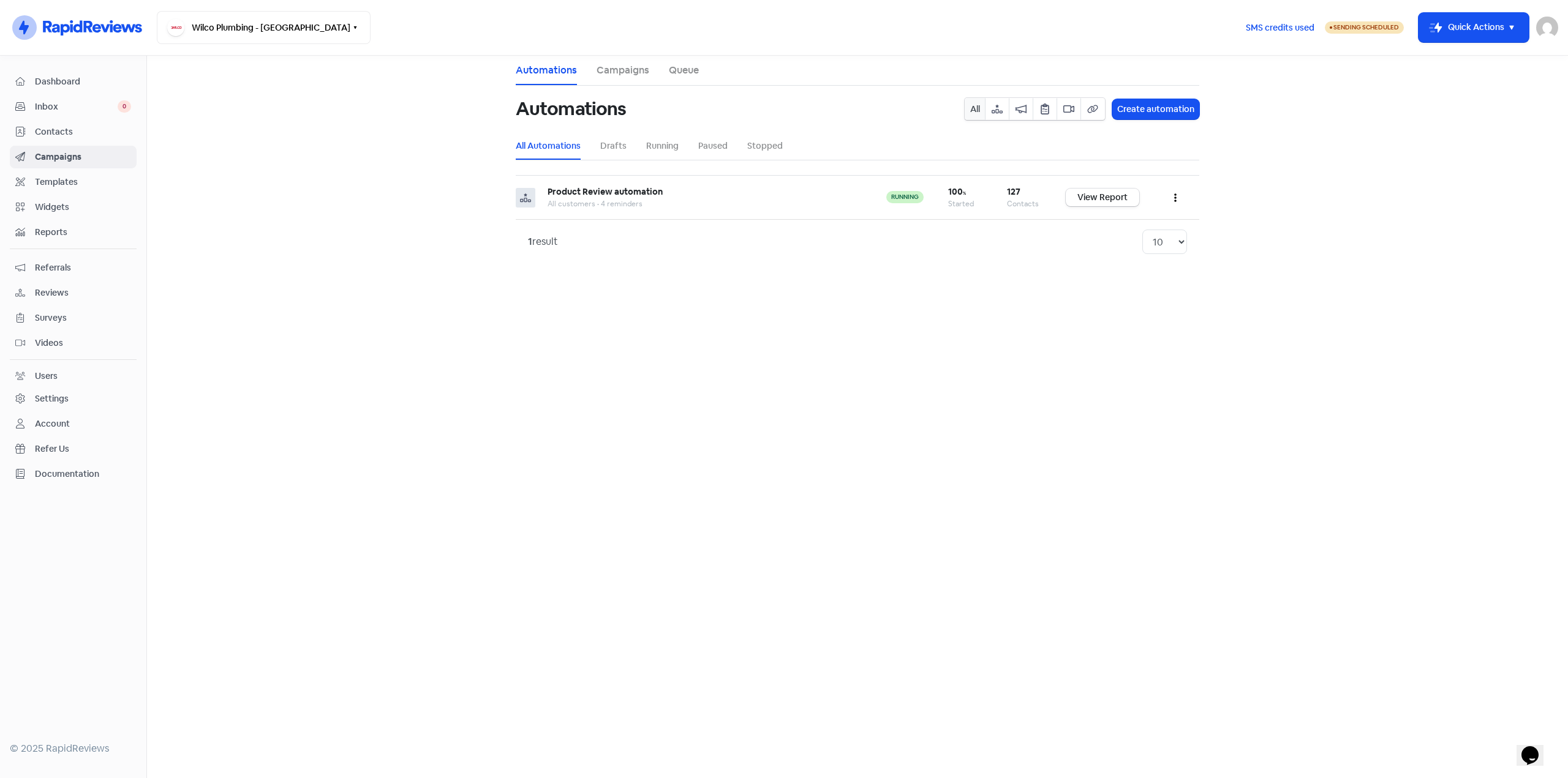
click at [57, 128] on span "Contacts" at bounding box center [82, 132] width 96 height 13
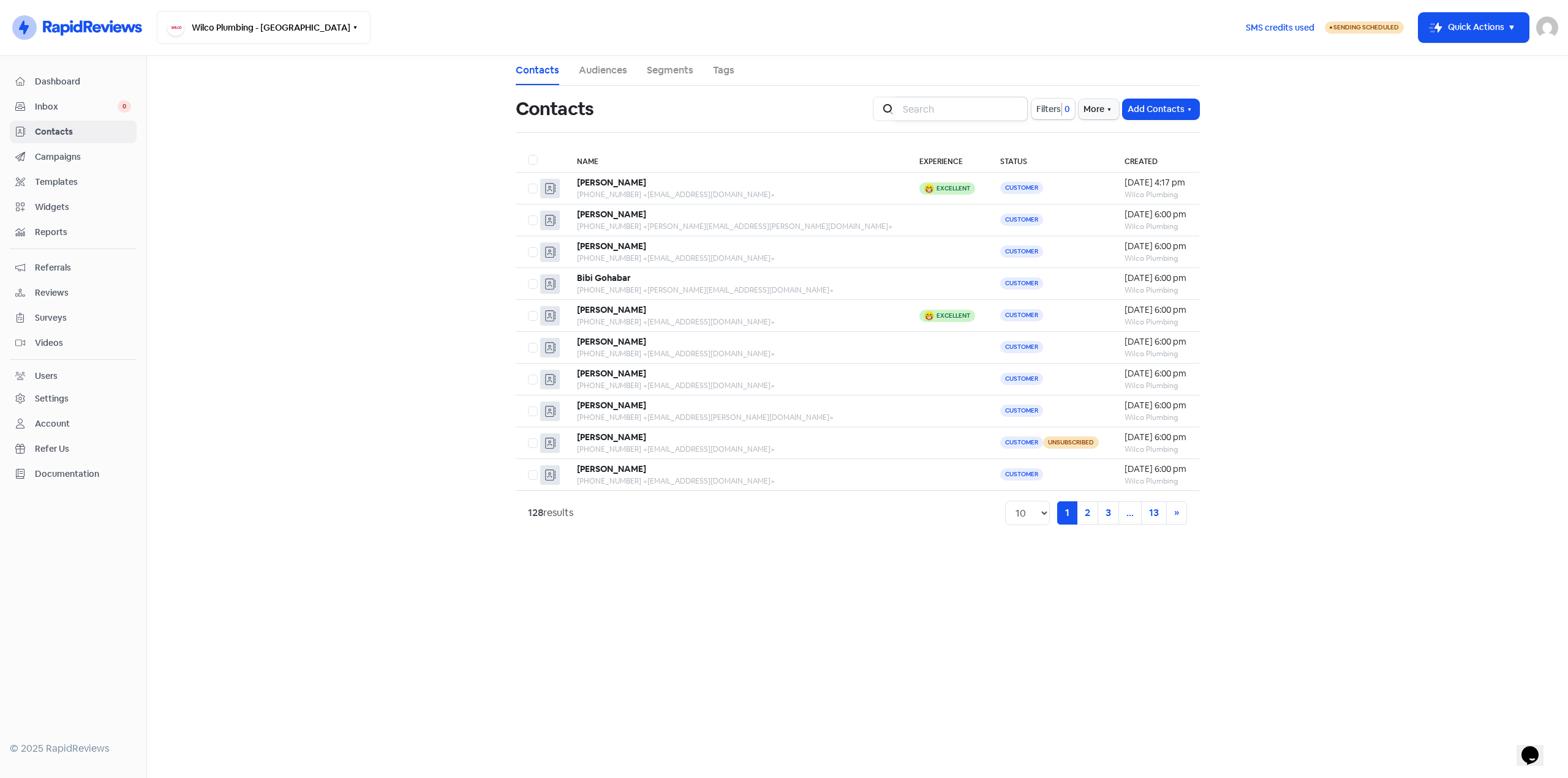
click at [941, 106] on input "search" at bounding box center [961, 109] width 132 height 25
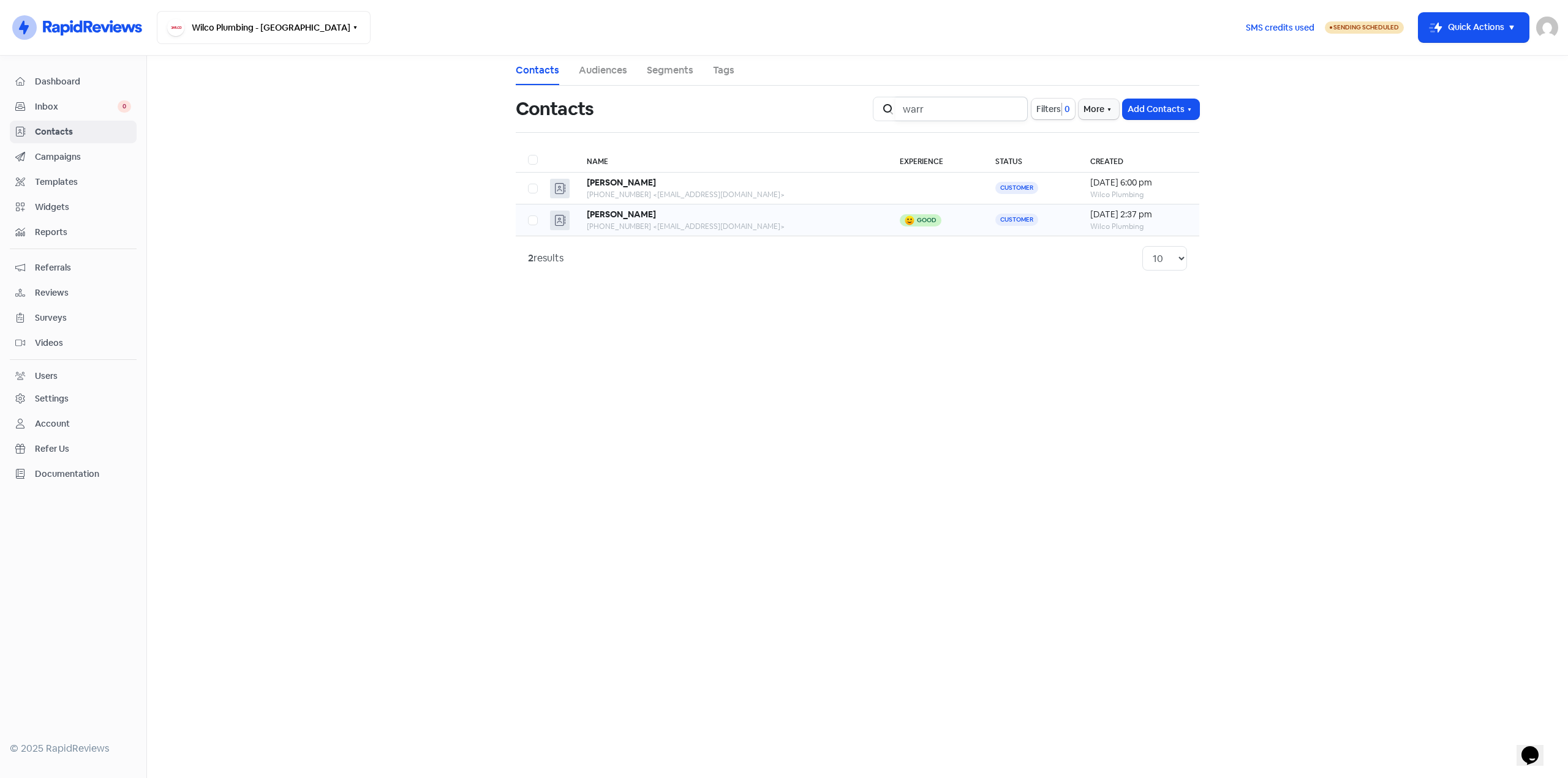
type input "warr"
click at [769, 220] on div "[PERSON_NAME]" at bounding box center [731, 215] width 289 height 13
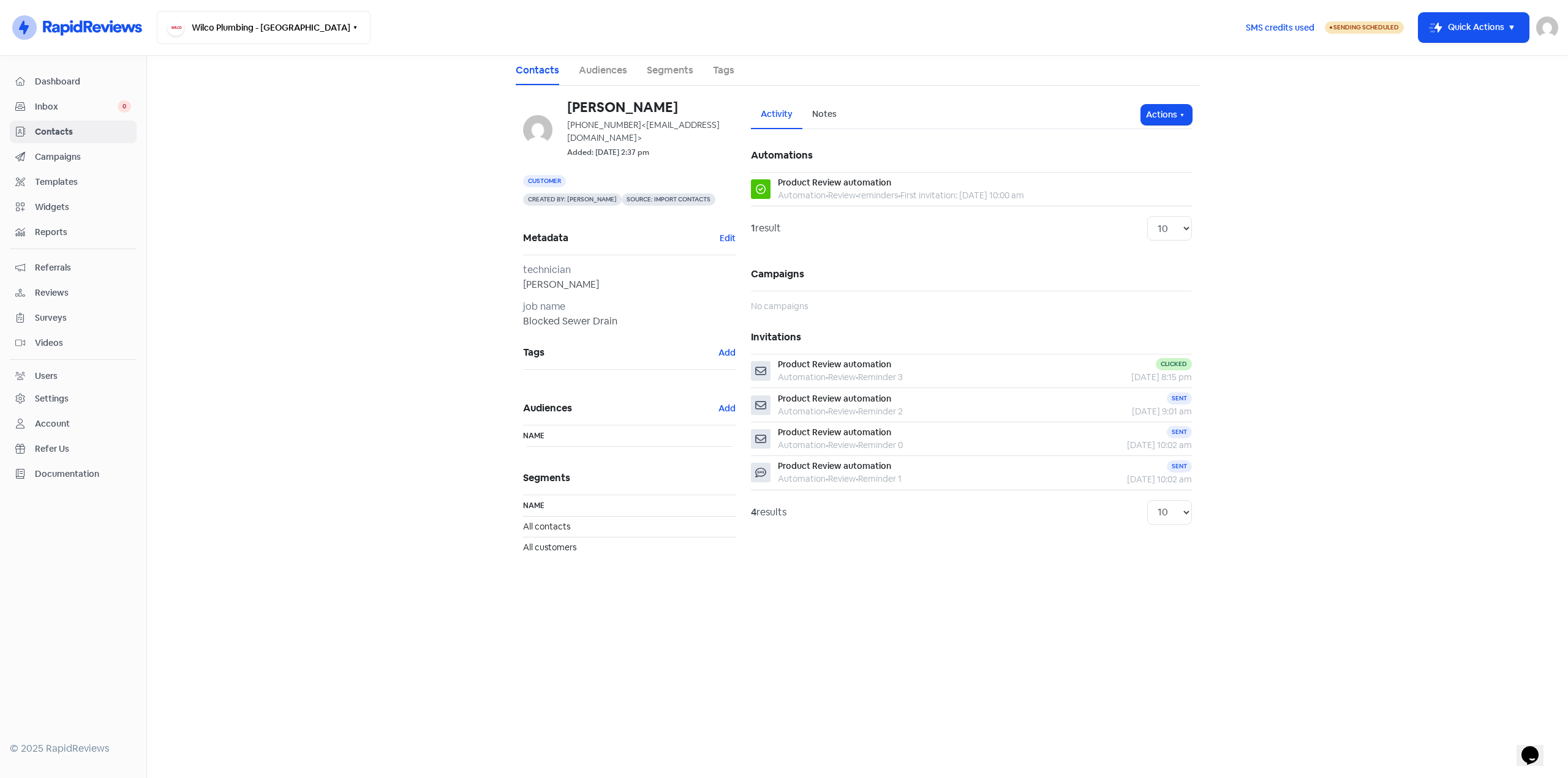
click at [820, 109] on div "Notes" at bounding box center [824, 114] width 25 height 13
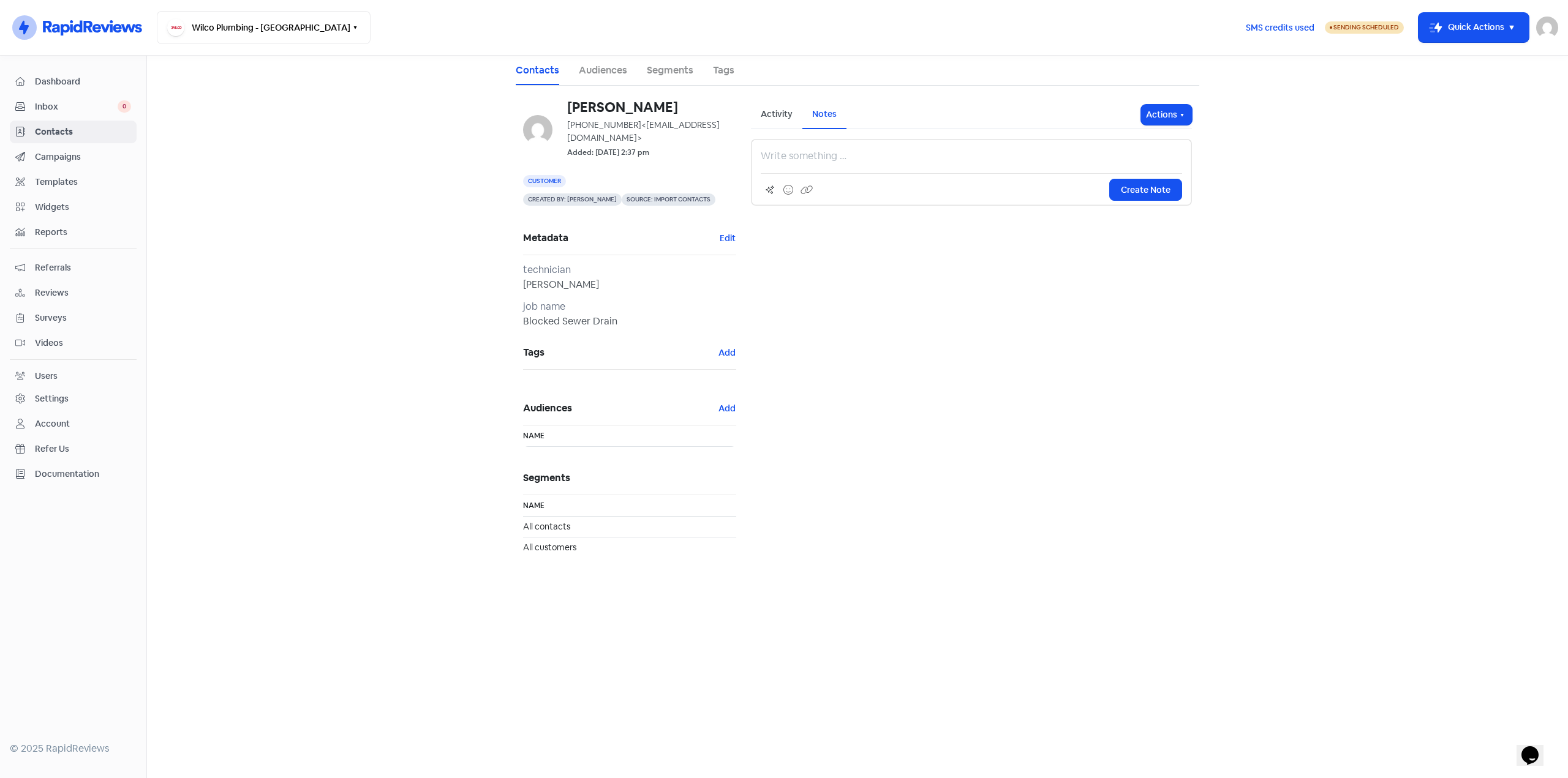
click at [779, 107] on div "Activity" at bounding box center [776, 115] width 52 height 29
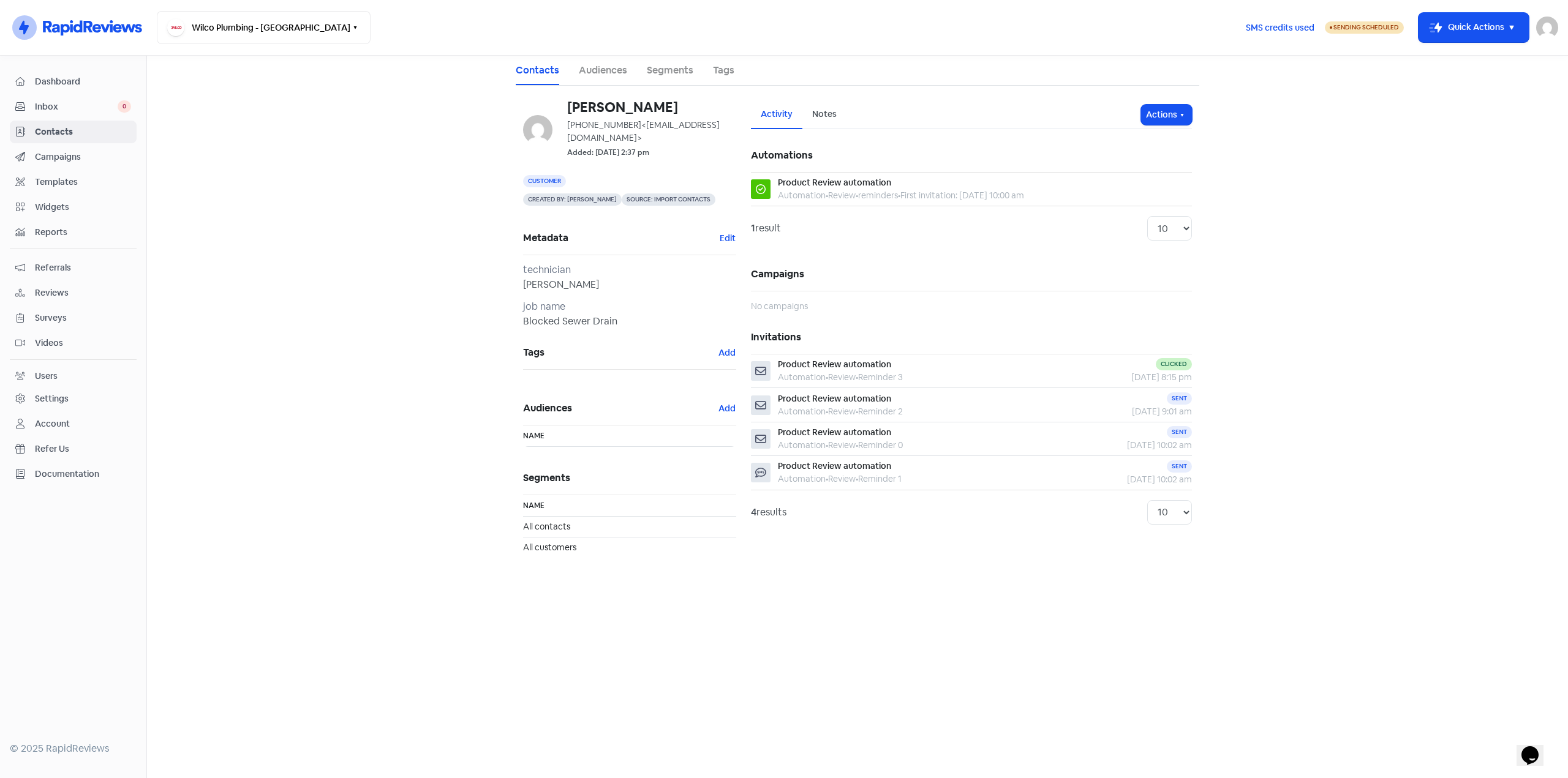
click at [801, 353] on h5 "Invitations" at bounding box center [971, 338] width 441 height 33
click at [803, 360] on span "Product Review automation" at bounding box center [834, 364] width 113 height 11
click at [74, 72] on link "Dashboard" at bounding box center [73, 82] width 127 height 23
